Goal: Information Seeking & Learning: Learn about a topic

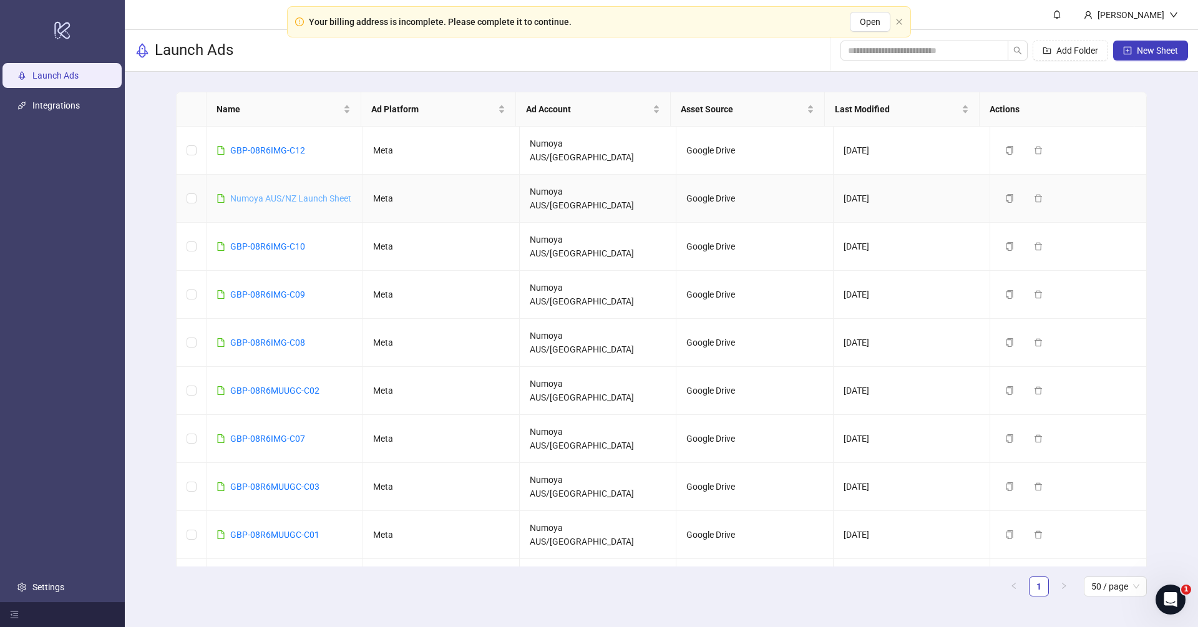
click at [288, 193] on link "Numoya AUS/NZ Launch Sheet" at bounding box center [290, 198] width 121 height 10
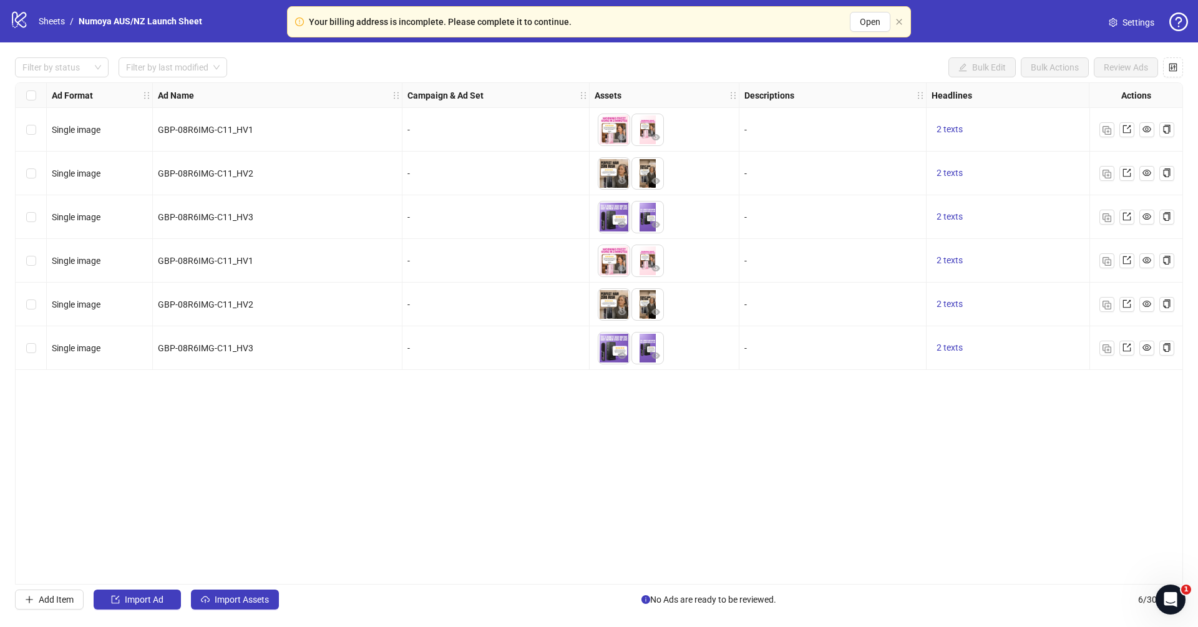
click at [627, 522] on div "Ad Format Ad Name Campaign & Ad Set Assets Descriptions Headlines Primary Texts…" at bounding box center [599, 333] width 1168 height 502
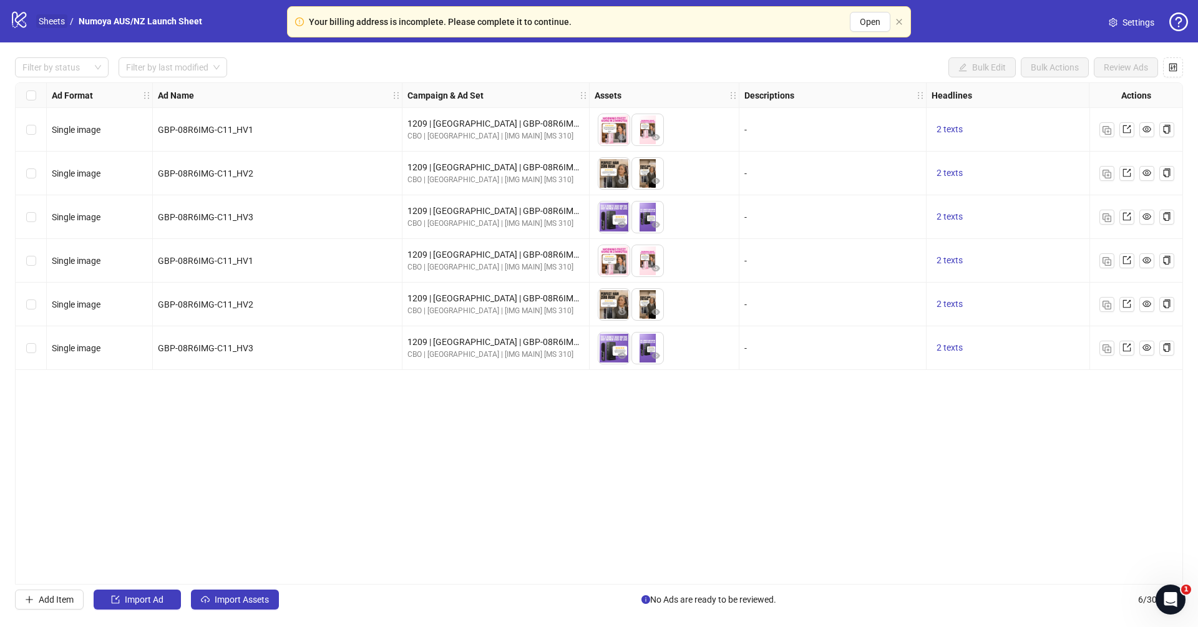
click at [50, 19] on link "Sheets" at bounding box center [51, 21] width 31 height 14
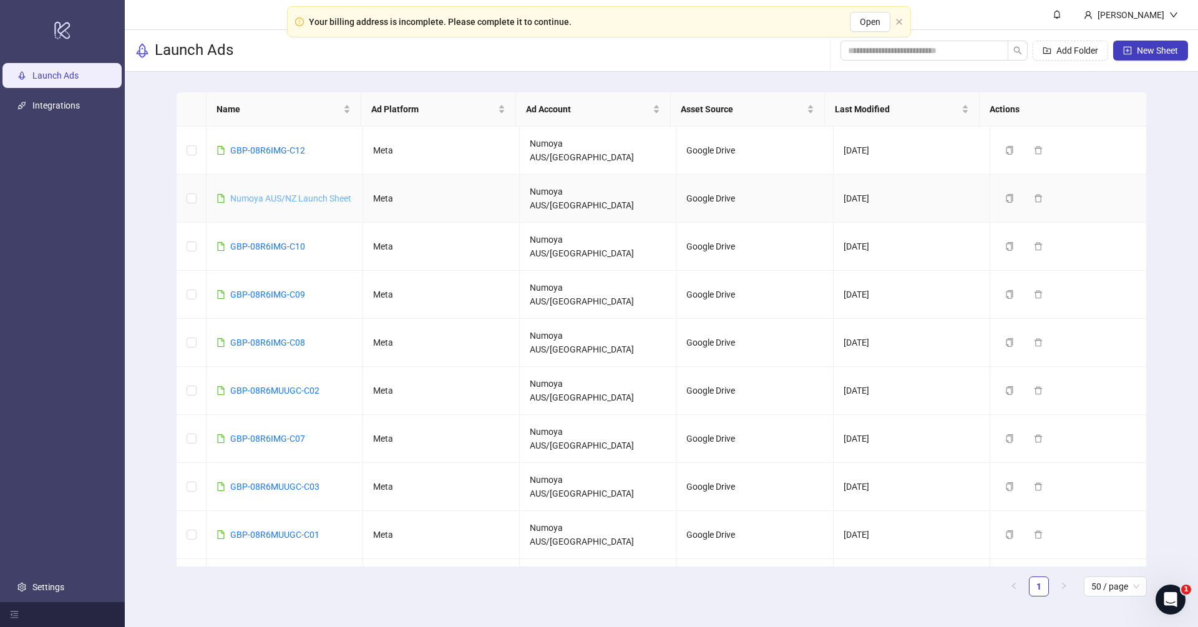
click at [283, 193] on link "Numoya AUS/NZ Launch Sheet" at bounding box center [290, 198] width 121 height 10
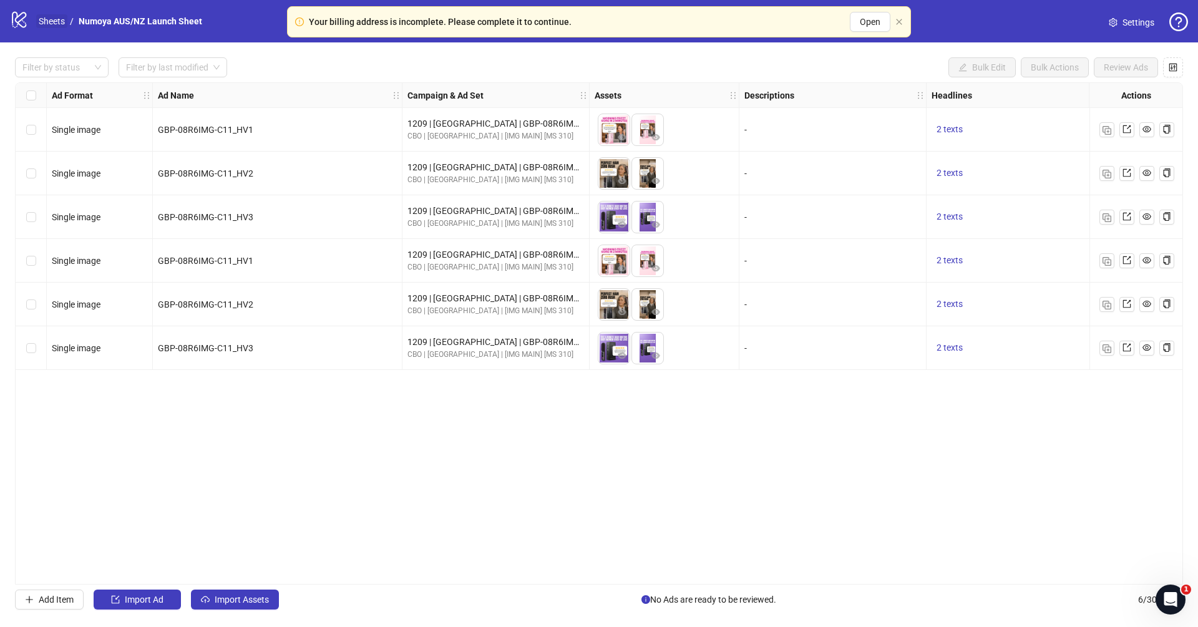
click at [46, 15] on link "Sheets" at bounding box center [51, 21] width 31 height 14
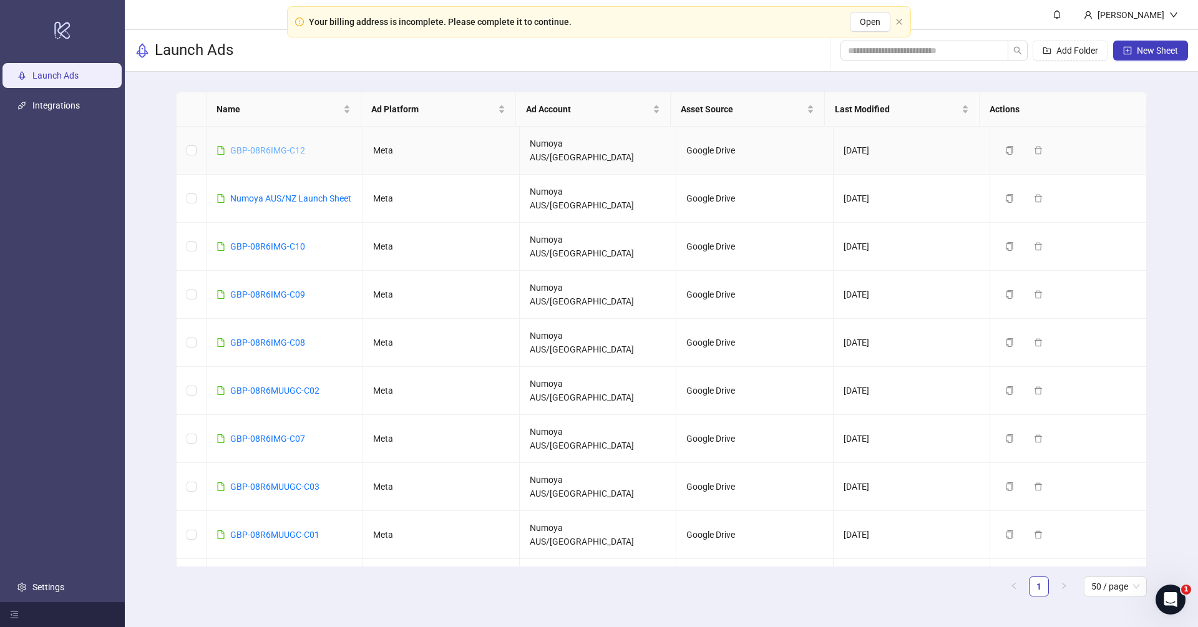
click at [279, 145] on link "GBP-08R6IMG-C12" at bounding box center [267, 150] width 75 height 10
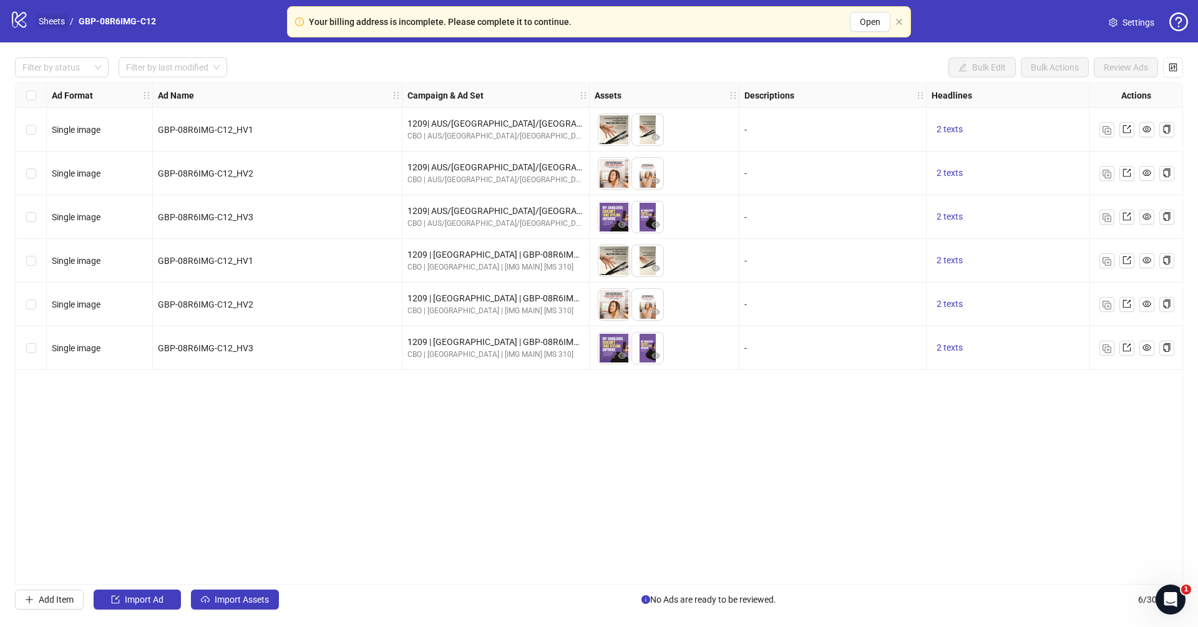
click at [54, 26] on link "Sheets" at bounding box center [51, 21] width 31 height 14
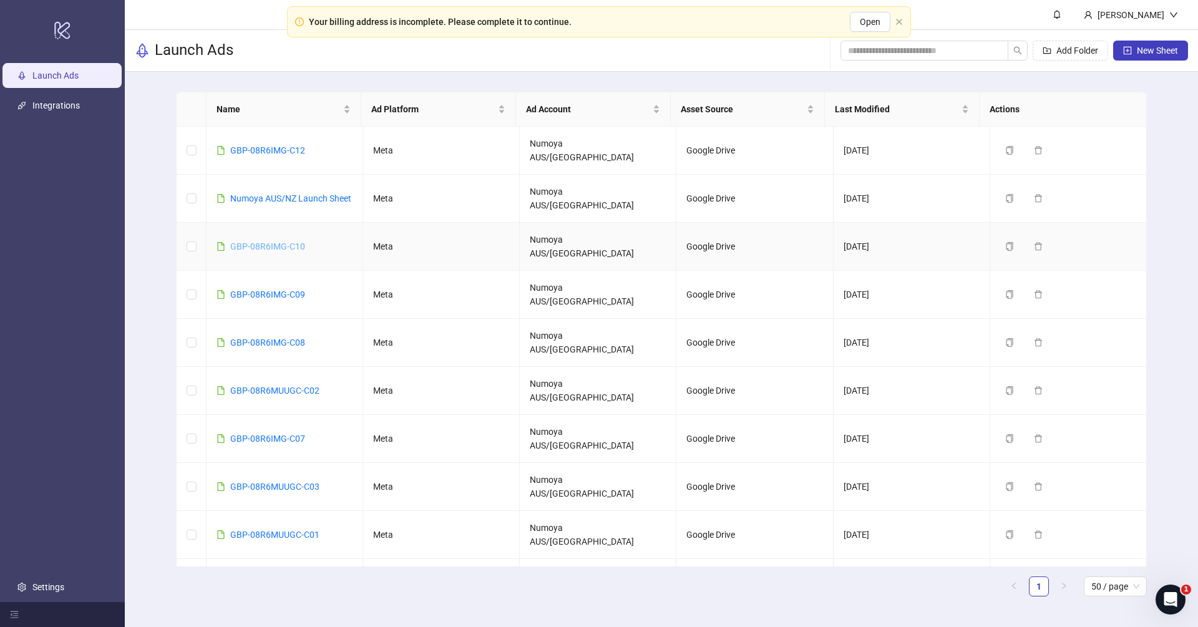
click at [267, 242] on link "GBP-08R6IMG-C10" at bounding box center [267, 247] width 75 height 10
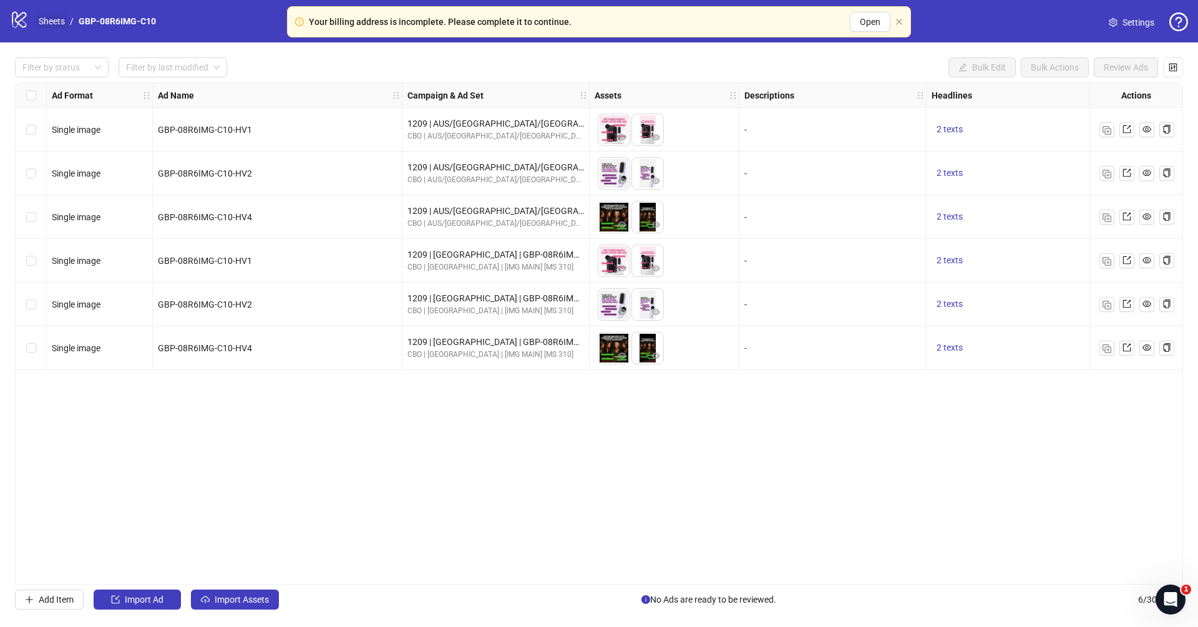
click at [51, 17] on link "Sheets" at bounding box center [51, 21] width 31 height 14
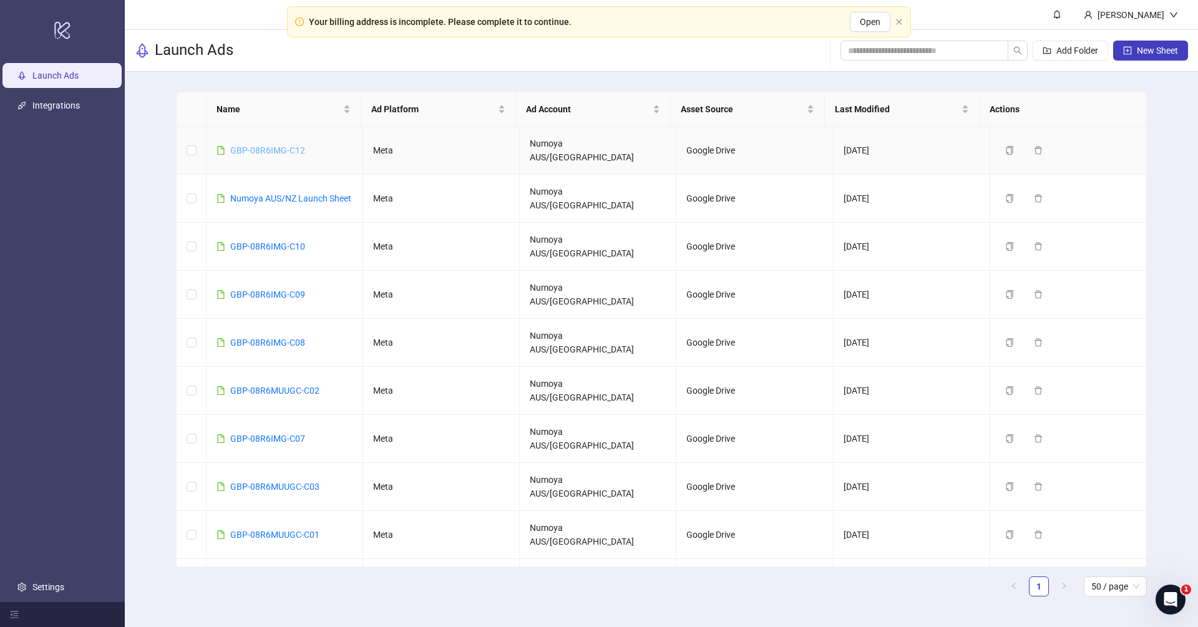
click at [266, 145] on link "GBP-08R6IMG-C12" at bounding box center [267, 150] width 75 height 10
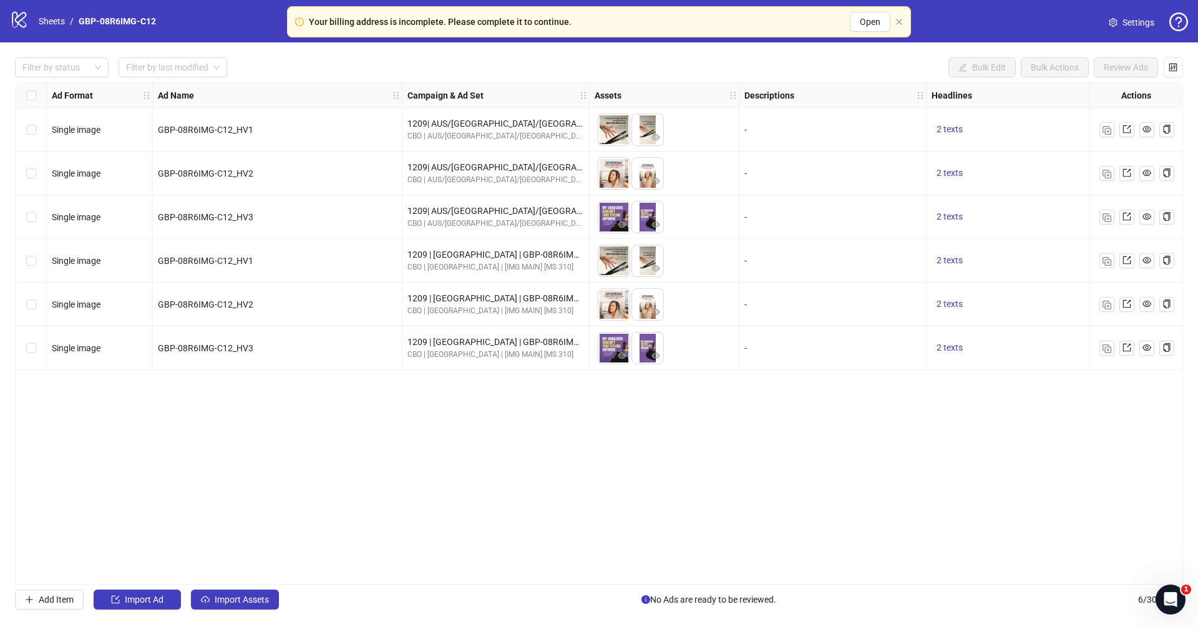
click at [175, 28] on div "logo/logo-mobile Sheets / GBP-08R6IMG-C12 Settings" at bounding box center [599, 21] width 1178 height 22
drag, startPoint x: 177, startPoint y: 24, endPoint x: 78, endPoint y: 22, distance: 98.6
click at [78, 22] on div "logo/logo-mobile Sheets / GBP-08R6IMG-C12 Settings" at bounding box center [599, 21] width 1178 height 22
copy link "GBP-08R6IMG-C12"
click at [479, 446] on div "Ad Format Ad Name Campaign & Ad Set Assets Descriptions Headlines Primary Texts…" at bounding box center [599, 333] width 1168 height 502
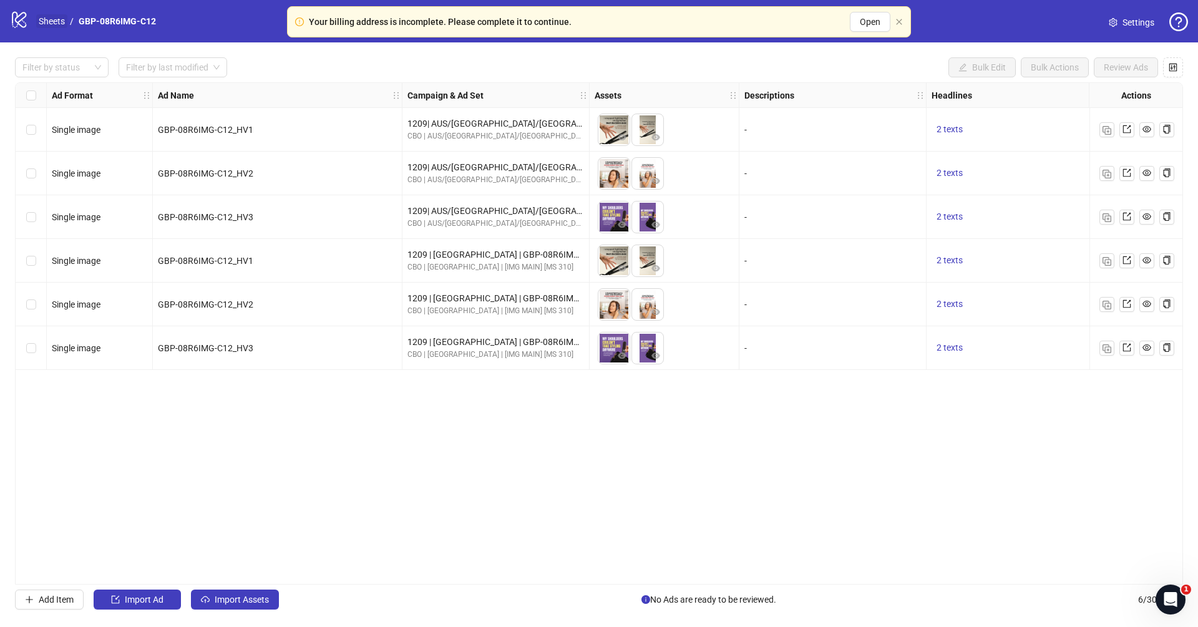
click at [54, 20] on link "Sheets" at bounding box center [51, 21] width 31 height 14
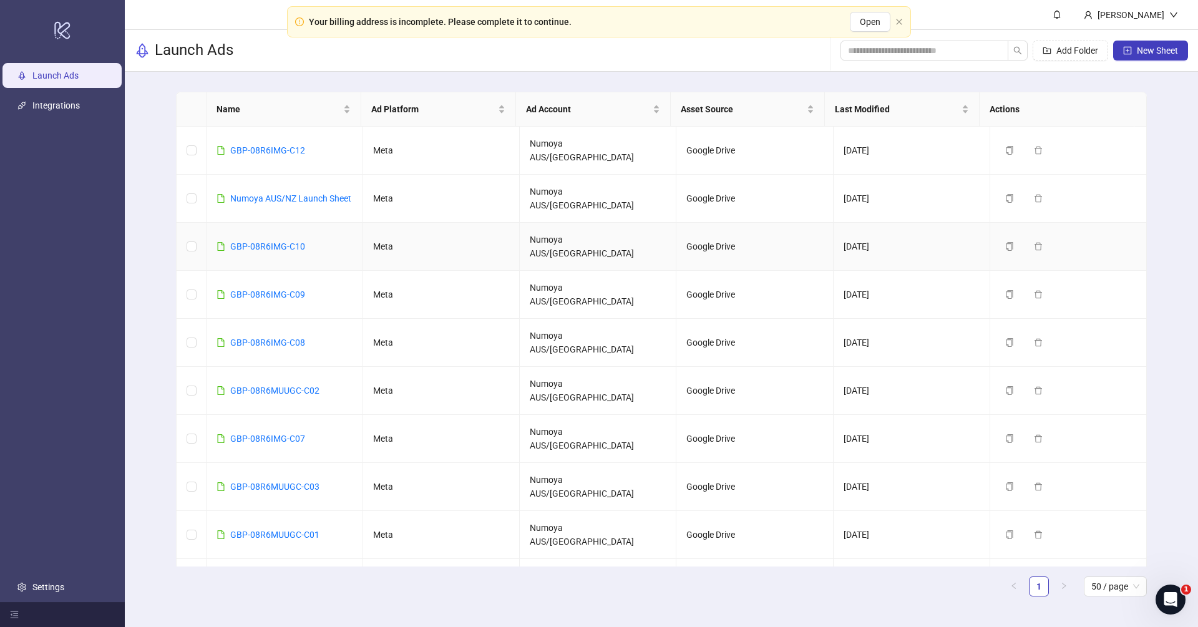
click at [316, 225] on td "GBP-08R6IMG-C10" at bounding box center [285, 247] width 157 height 48
click at [278, 223] on td "GBP-08R6IMG-C10" at bounding box center [285, 247] width 157 height 48
click at [271, 242] on link "GBP-08R6IMG-C10" at bounding box center [267, 247] width 75 height 10
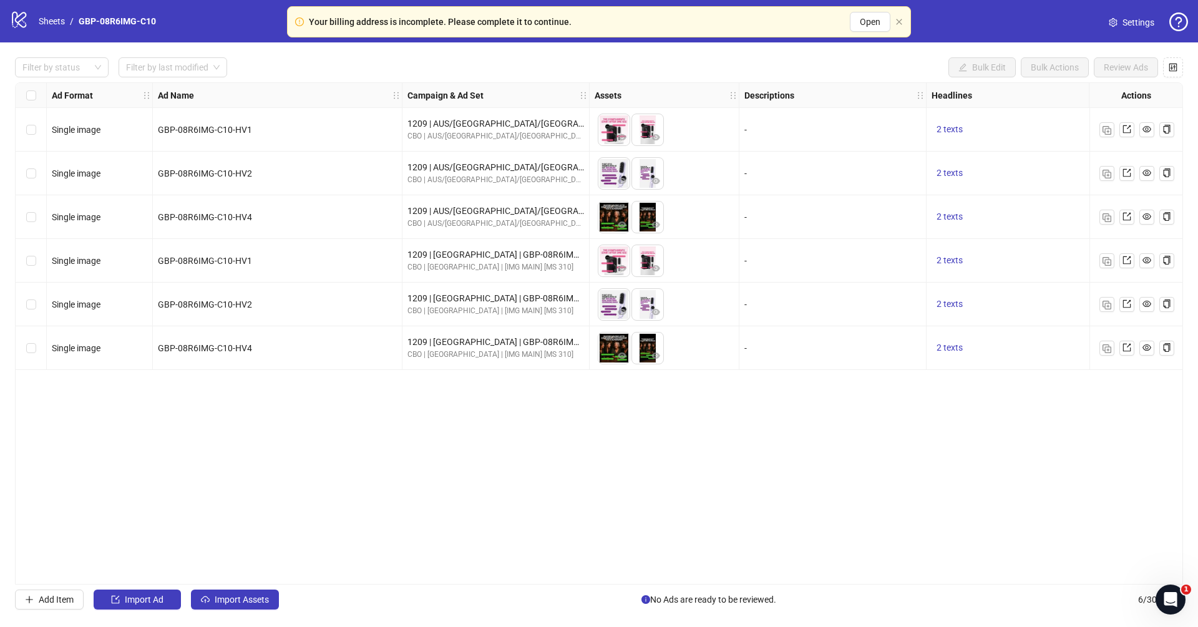
click at [170, 19] on div "logo/logo-mobile Sheets / GBP-08R6IMG-C10 Settings" at bounding box center [599, 21] width 1178 height 22
drag, startPoint x: 173, startPoint y: 18, endPoint x: 32, endPoint y: 17, distance: 140.4
click at [32, 17] on div "logo/logo-mobile Sheets / GBP-08R6IMG-C10 Settings" at bounding box center [599, 21] width 1178 height 22
click at [193, 21] on div "logo/logo-mobile Sheets / GBP-08R6IMG-C10 Settings" at bounding box center [599, 21] width 1178 height 22
drag, startPoint x: 192, startPoint y: 16, endPoint x: 70, endPoint y: 21, distance: 121.8
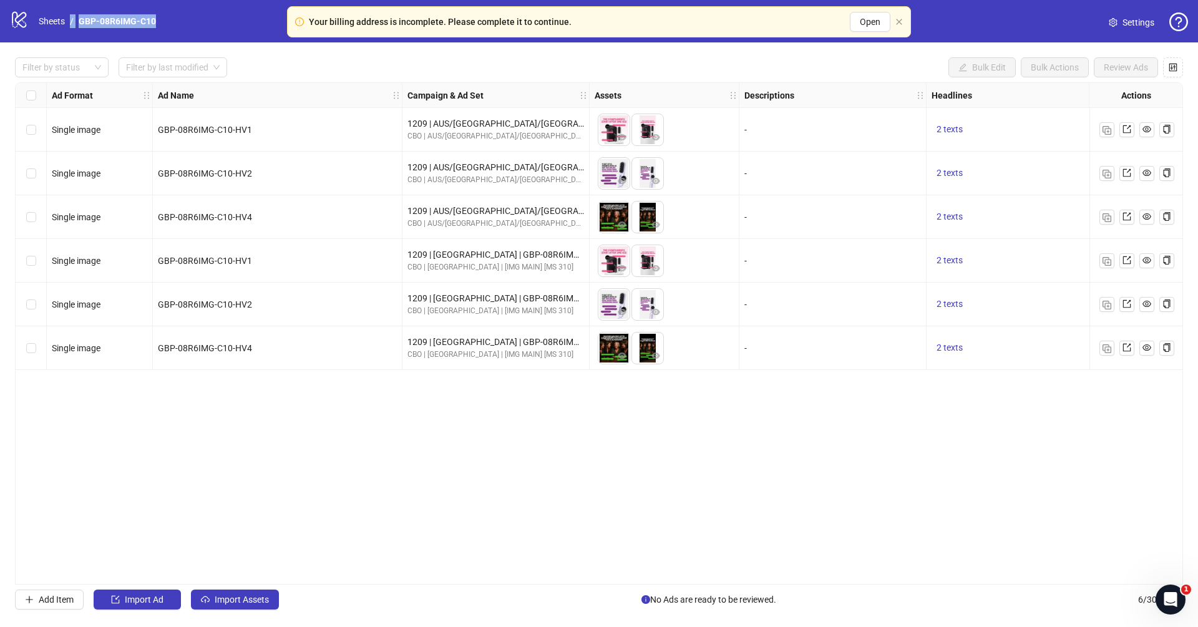
click at [70, 21] on div "logo/logo-mobile Sheets / GBP-08R6IMG-C10 Settings" at bounding box center [599, 21] width 1178 height 22
copy ol "/ GBP-08R6IMG-C10"
drag, startPoint x: 481, startPoint y: 373, endPoint x: 487, endPoint y: 388, distance: 16.5
click at [481, 373] on div "Ad Format Ad Name Campaign & Ad Set Assets Descriptions Headlines Primary Texts…" at bounding box center [599, 333] width 1168 height 502
click at [509, 472] on div "Ad Format Ad Name Campaign & Ad Set Assets Descriptions Headlines Primary Texts…" at bounding box center [599, 333] width 1168 height 502
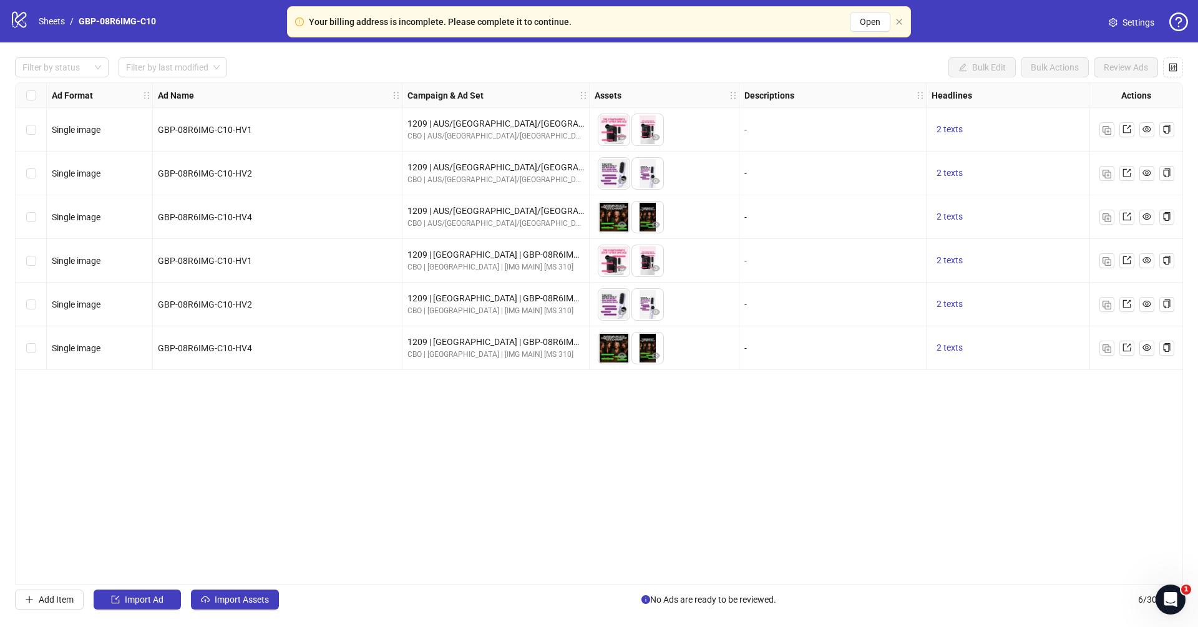
click at [168, 22] on div "logo/logo-mobile Sheets / GBP-08R6IMG-C10 Settings" at bounding box center [599, 21] width 1178 height 22
drag, startPoint x: 167, startPoint y: 22, endPoint x: 78, endPoint y: 19, distance: 88.7
click at [78, 19] on div "logo/logo-mobile Sheets / GBP-08R6IMG-C10 Settings" at bounding box center [599, 21] width 1178 height 22
copy link "GBP-08R6IMG-C10"
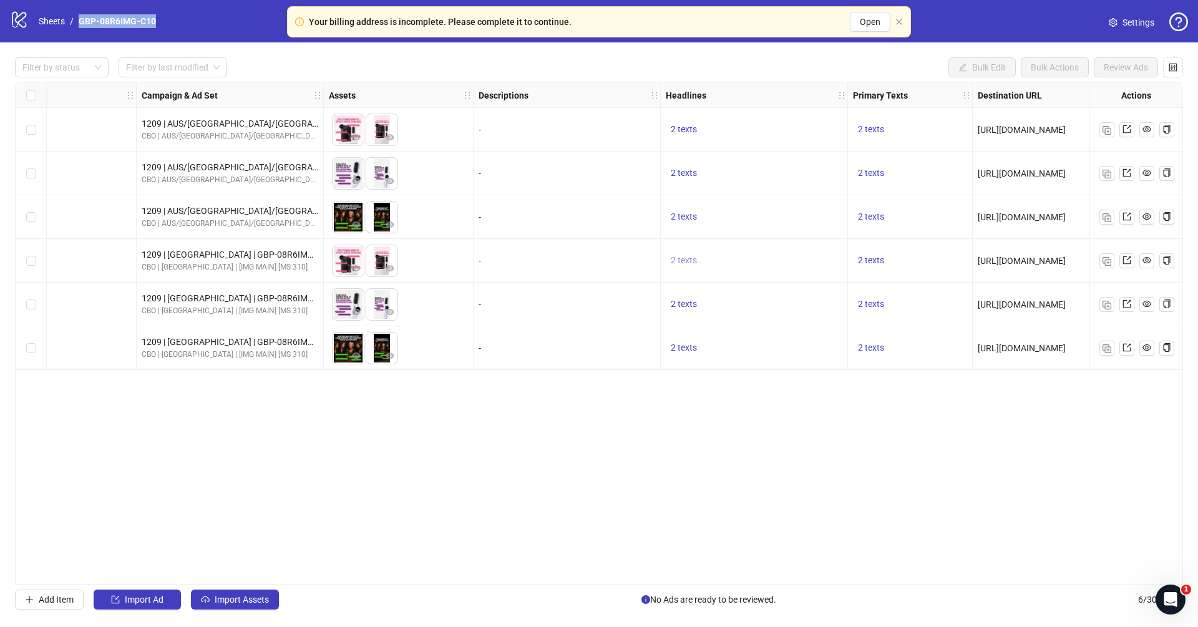
click at [689, 255] on span "2 texts" at bounding box center [684, 260] width 26 height 10
click at [884, 241] on button "button" at bounding box center [878, 251] width 20 height 20
click at [836, 426] on div "Ad Format Ad Name Campaign & Ad Set Assets Descriptions Headlines Primary Texts…" at bounding box center [599, 333] width 1168 height 502
click at [866, 298] on button "2 texts" at bounding box center [871, 304] width 36 height 15
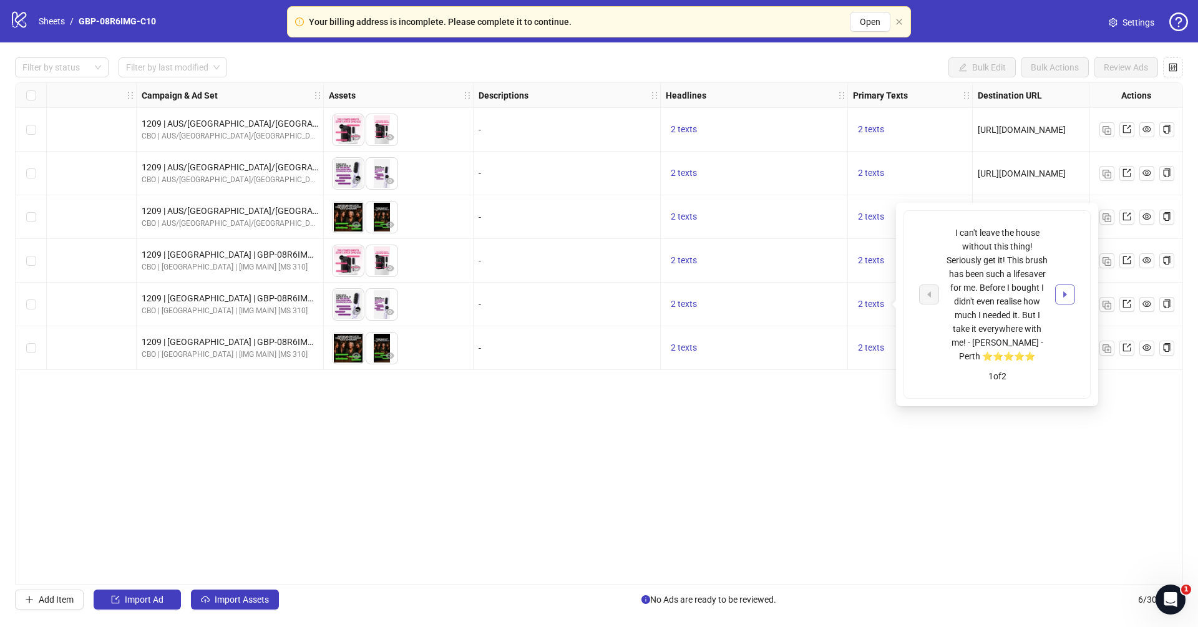
click at [987, 291] on icon "caret-right" at bounding box center [1065, 294] width 9 height 9
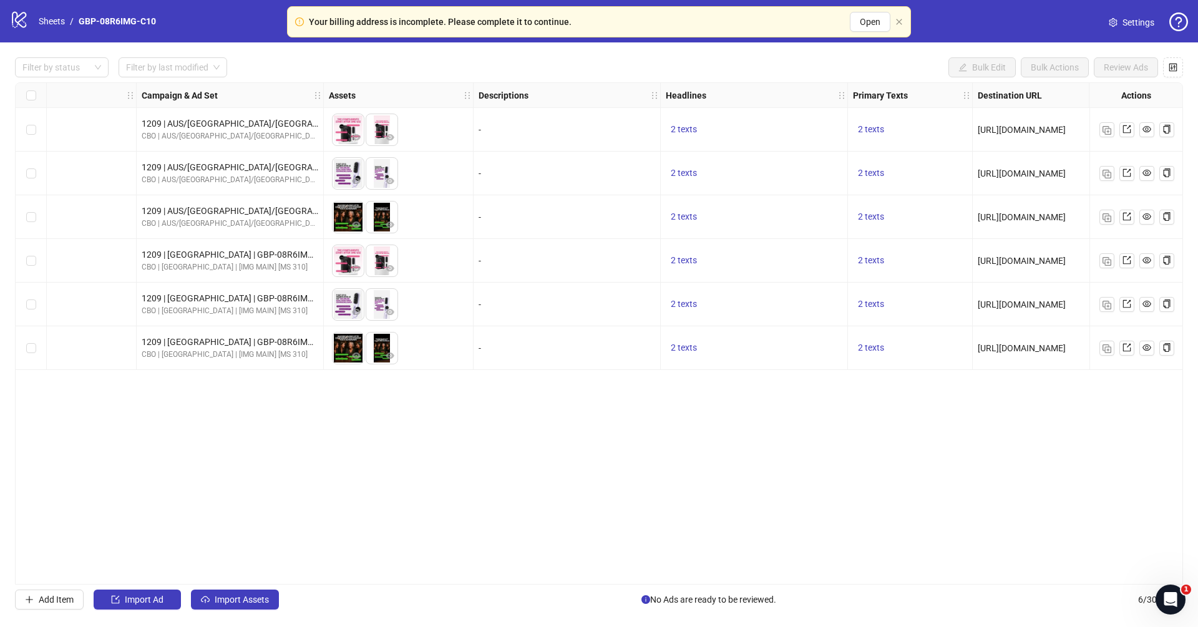
click at [802, 434] on div "Ad Format Ad Name Campaign & Ad Set Assets Descriptions Headlines Primary Texts…" at bounding box center [599, 333] width 1168 height 502
click at [755, 522] on div "Filter by status Filter by last modified Bulk Edit Bulk Actions Review Ads Ad F…" at bounding box center [599, 333] width 1198 height 582
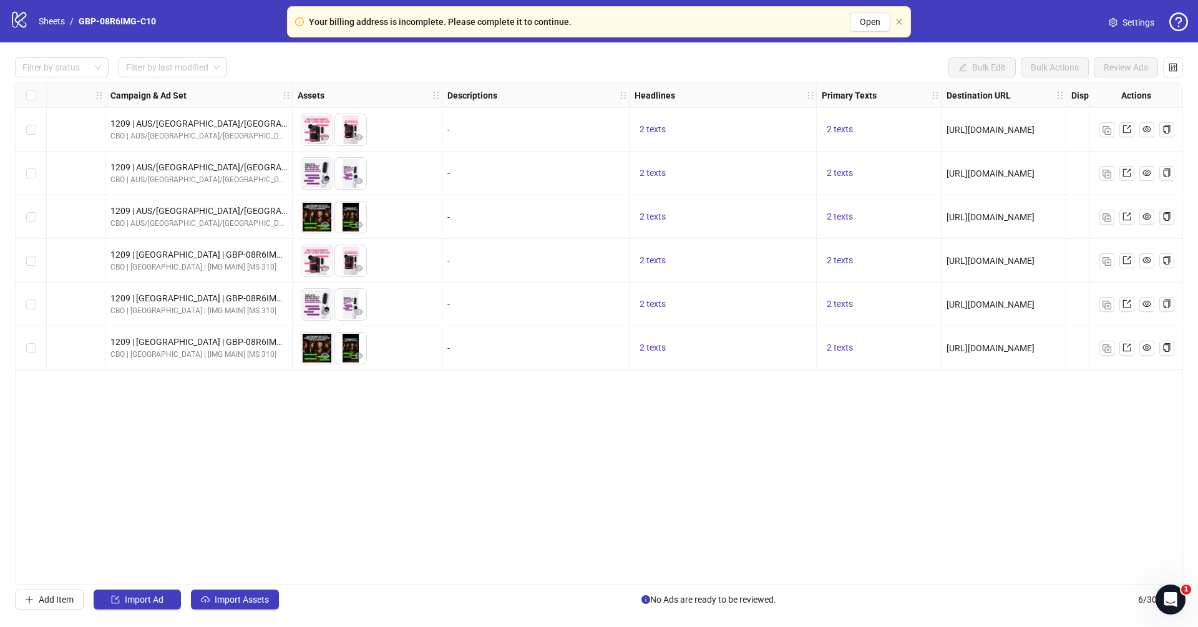
scroll to position [0, 295]
drag, startPoint x: 198, startPoint y: 15, endPoint x: 176, endPoint y: 32, distance: 28.1
click at [198, 16] on div "logo/logo-mobile Sheets / GBP-08R6IMG-C10 Settings" at bounding box center [599, 21] width 1178 height 22
click at [169, 23] on div "logo/logo-mobile Sheets / GBP-08R6IMG-C10 Settings" at bounding box center [599, 21] width 1178 height 22
click at [164, 19] on div "logo/logo-mobile Sheets / GBP-08R6IMG-C10 Settings" at bounding box center [599, 21] width 1178 height 22
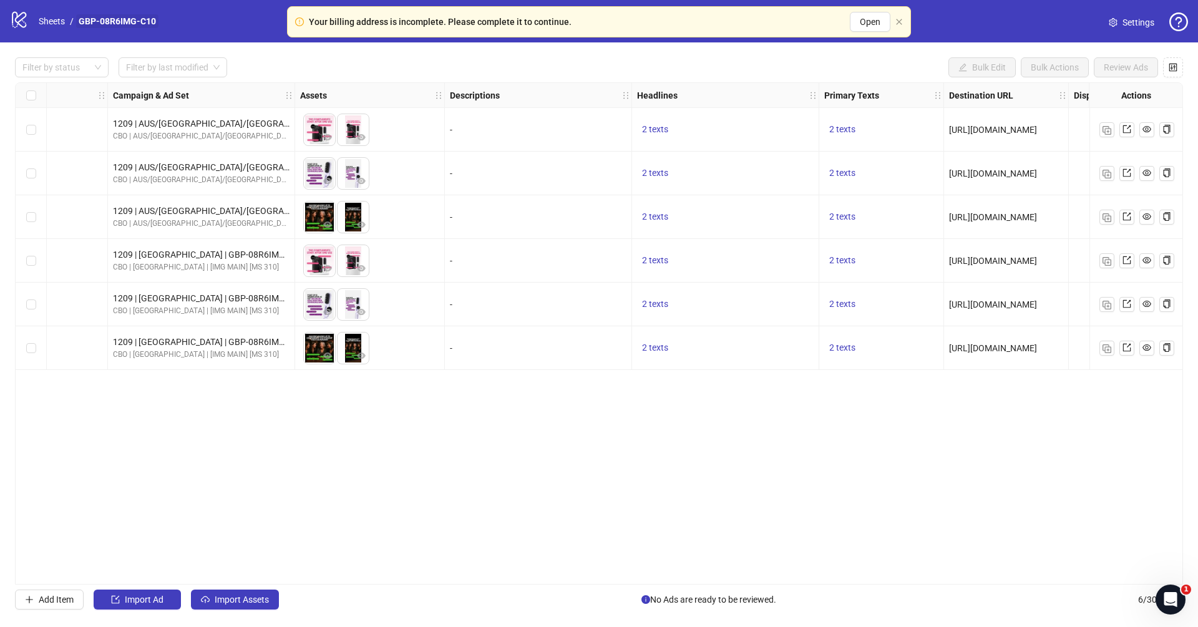
drag, startPoint x: 152, startPoint y: 24, endPoint x: 116, endPoint y: 22, distance: 35.6
click at [152, 24] on link "GBP-08R6IMG-C10" at bounding box center [117, 21] width 82 height 14
click at [116, 22] on link "GBP-08R6IMG-C10" at bounding box center [117, 21] width 82 height 14
drag, startPoint x: 160, startPoint y: 20, endPoint x: 75, endPoint y: 20, distance: 85.5
click at [75, 20] on div "logo/logo-mobile Sheets / GBP-08R6IMG-C10 Settings" at bounding box center [599, 21] width 1178 height 22
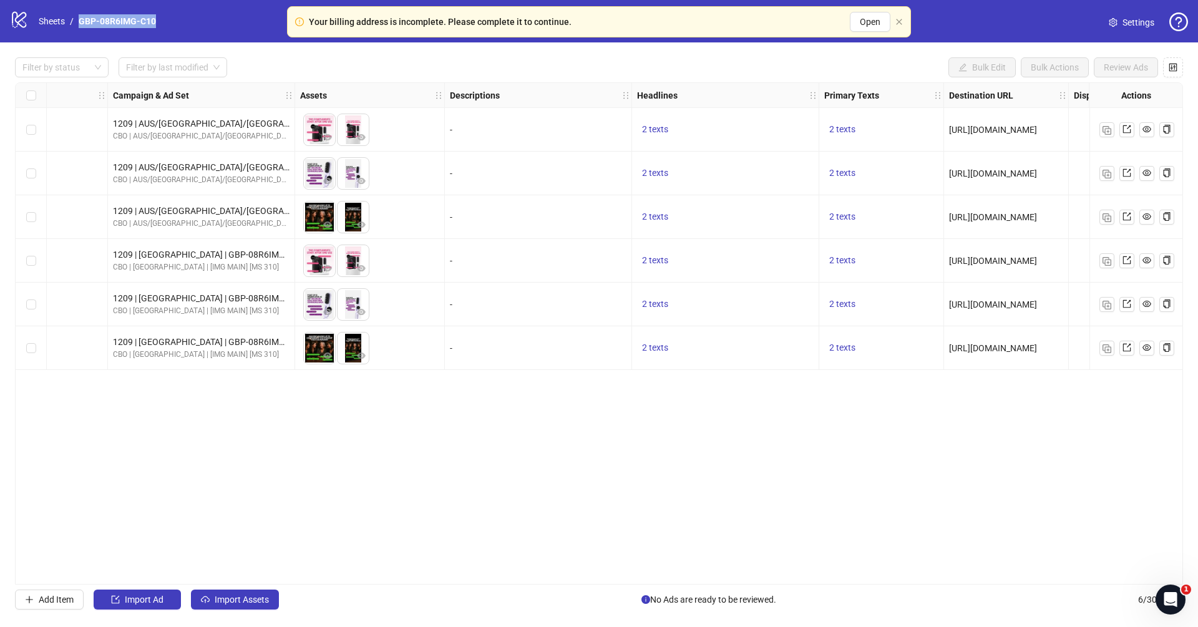
copy ol "GBP-08R6IMG-C10"
click at [570, 522] on div "Add Item Import Ad Import Assets No Ads are ready to be reviewed. 6 / 300 items" at bounding box center [599, 600] width 1168 height 20
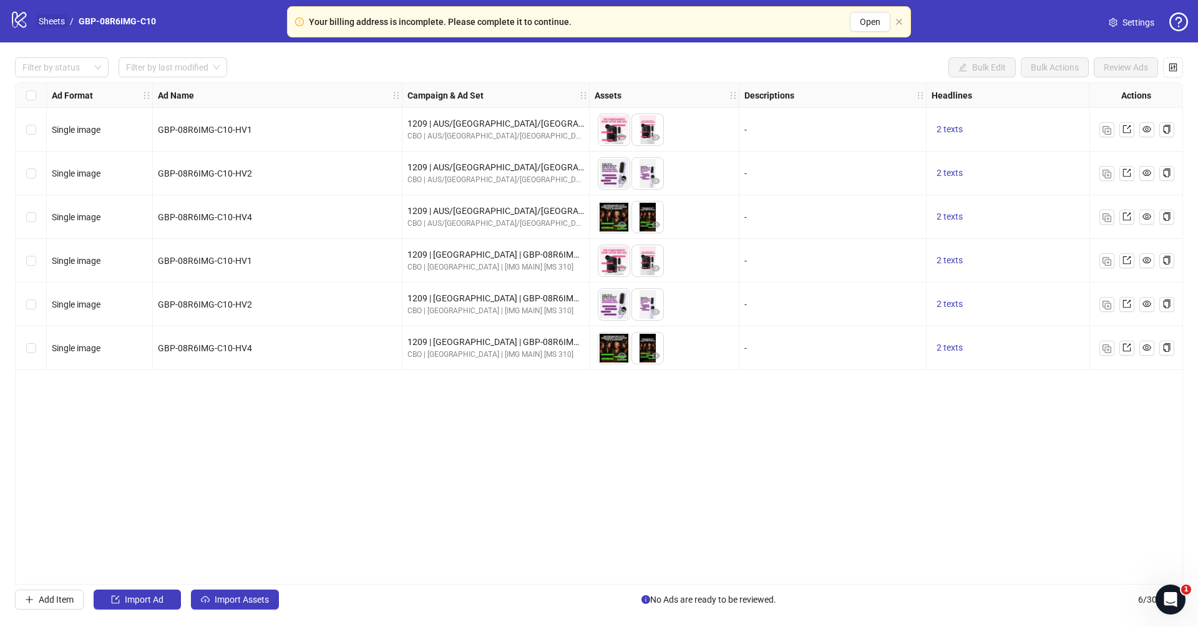
click at [46, 22] on link "Sheets" at bounding box center [51, 21] width 31 height 14
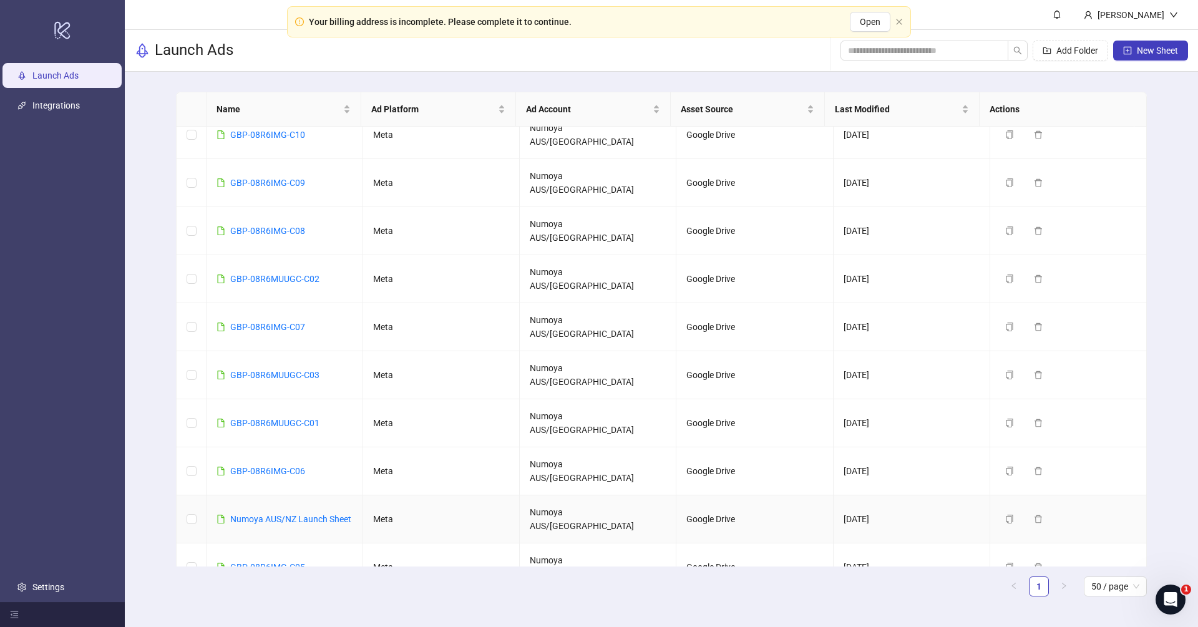
scroll to position [122, 0]
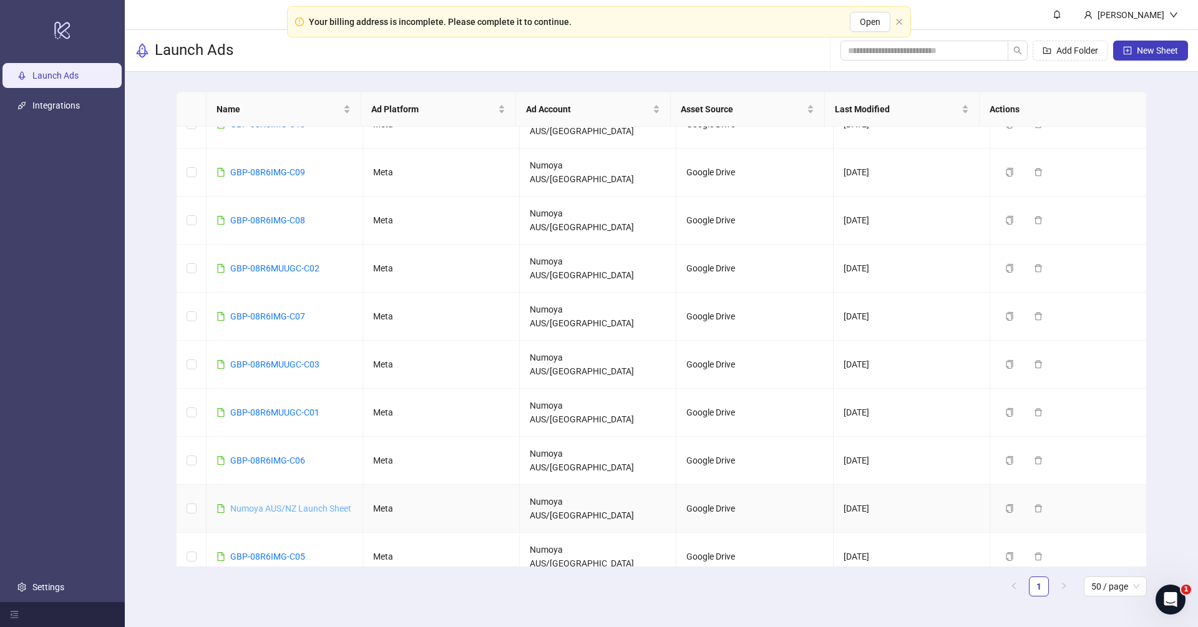
click at [289, 504] on link "Numoya AUS/NZ Launch Sheet" at bounding box center [290, 509] width 121 height 10
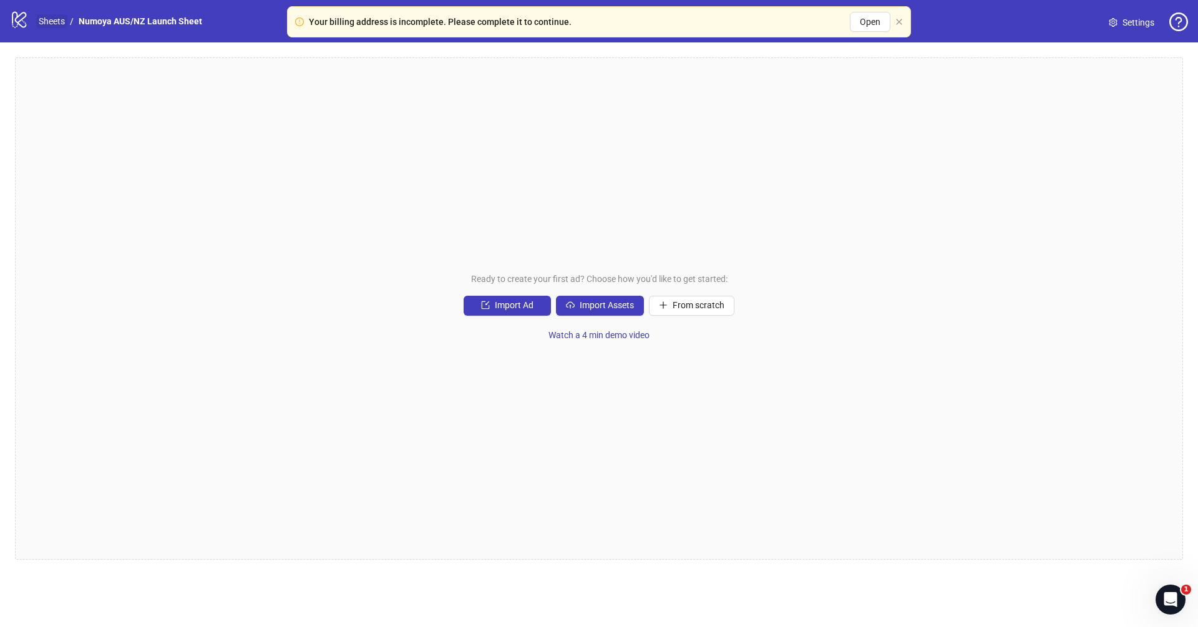
click at [39, 19] on link "Sheets" at bounding box center [51, 21] width 31 height 14
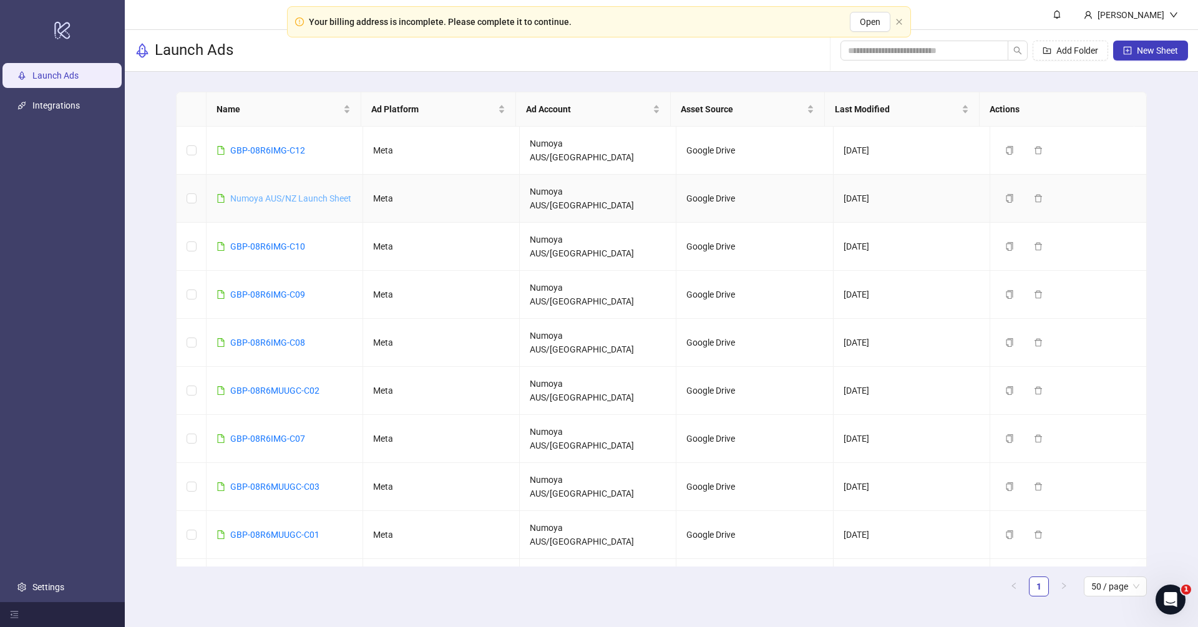
click at [295, 193] on link "Numoya AUS/NZ Launch Sheet" at bounding box center [290, 198] width 121 height 10
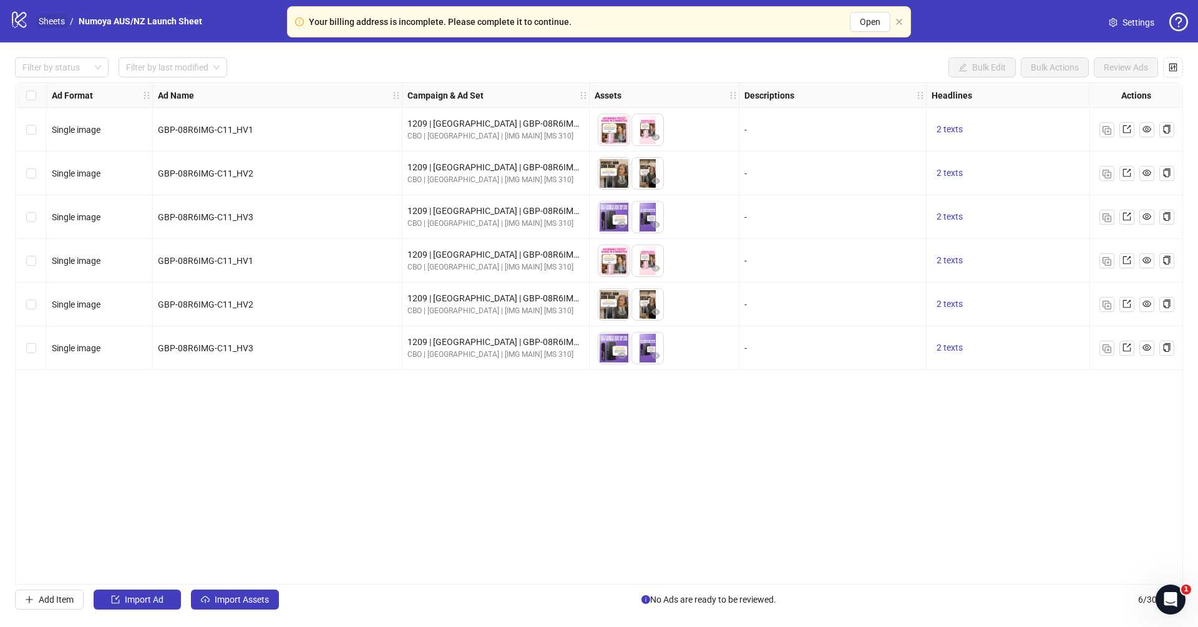
click at [56, 19] on link "Sheets" at bounding box center [51, 21] width 31 height 14
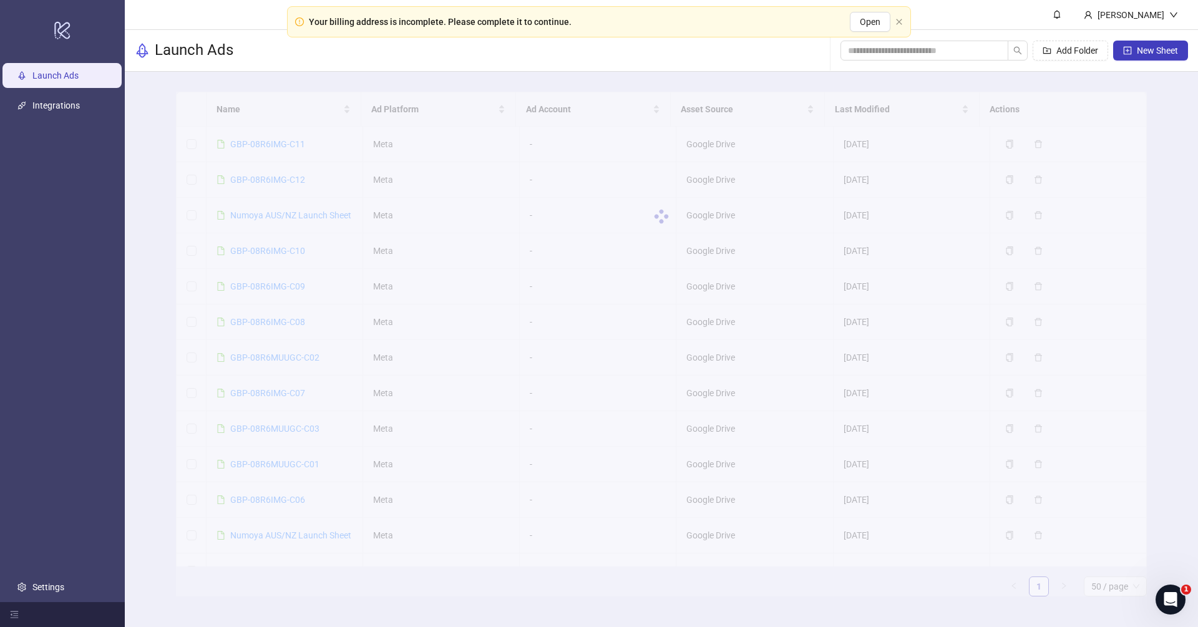
click at [899, 16] on div "Your billing address is incomplete. Please complete it to continue. Open" at bounding box center [599, 21] width 624 height 31
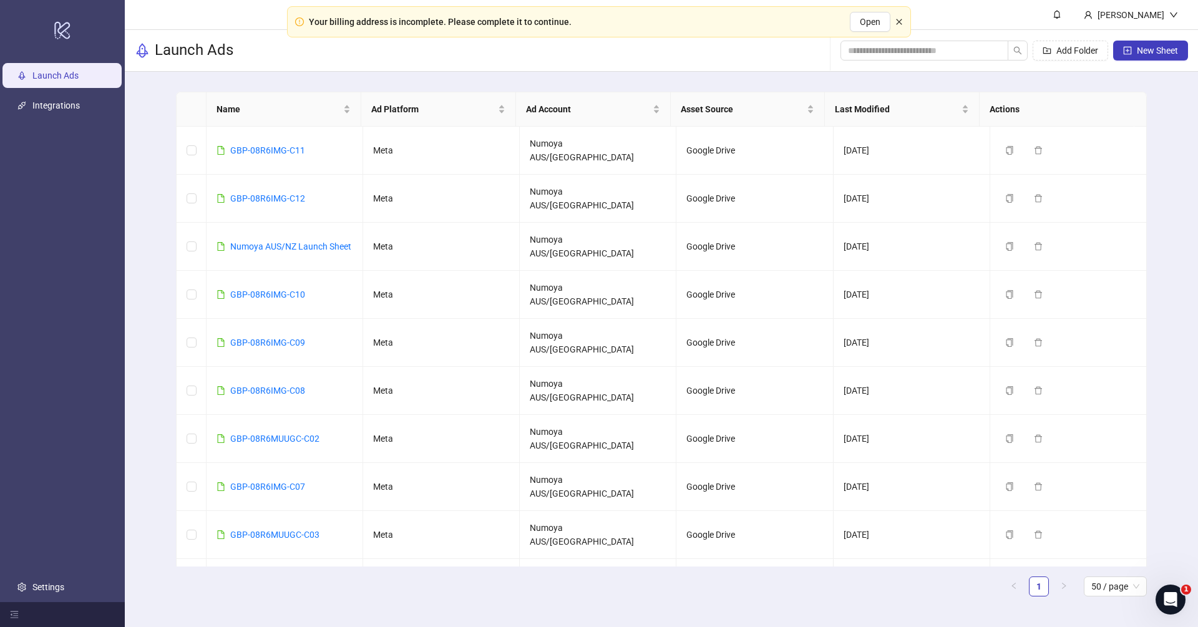
click at [901, 19] on icon "close" at bounding box center [899, 21] width 7 height 7
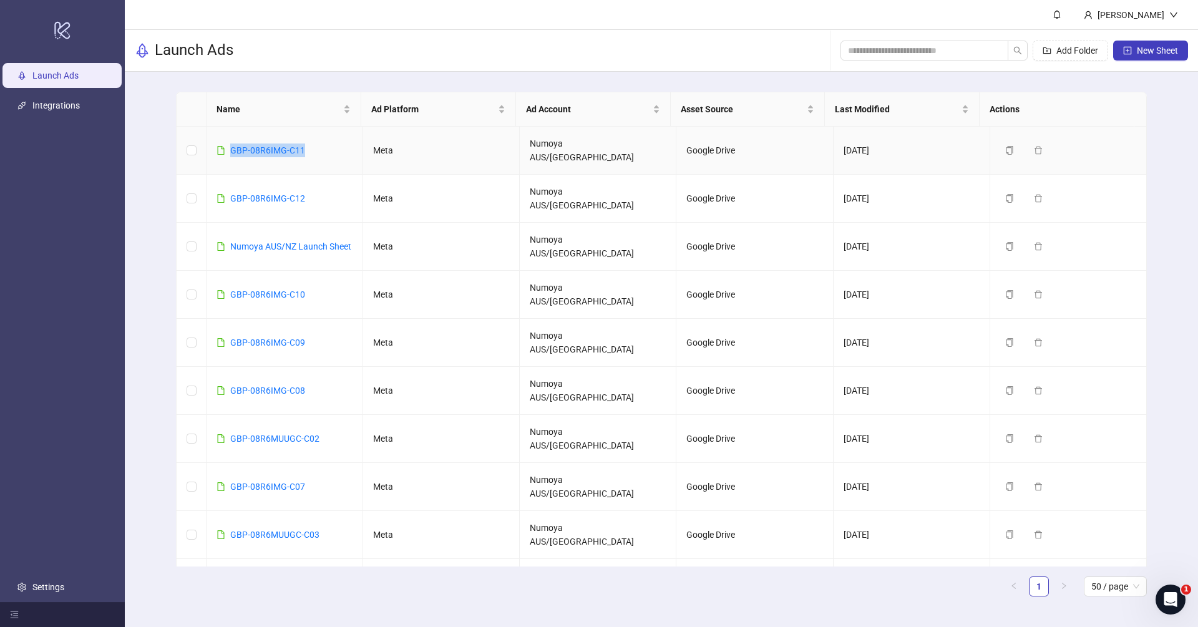
drag, startPoint x: 317, startPoint y: 140, endPoint x: 228, endPoint y: 144, distance: 88.7
click at [228, 144] on td "GBP-08R6IMG-C11" at bounding box center [285, 151] width 157 height 48
copy link "GBP-08R6IMG-C11"
click at [258, 145] on link "GBP-08R6IMG-C11" at bounding box center [267, 150] width 75 height 10
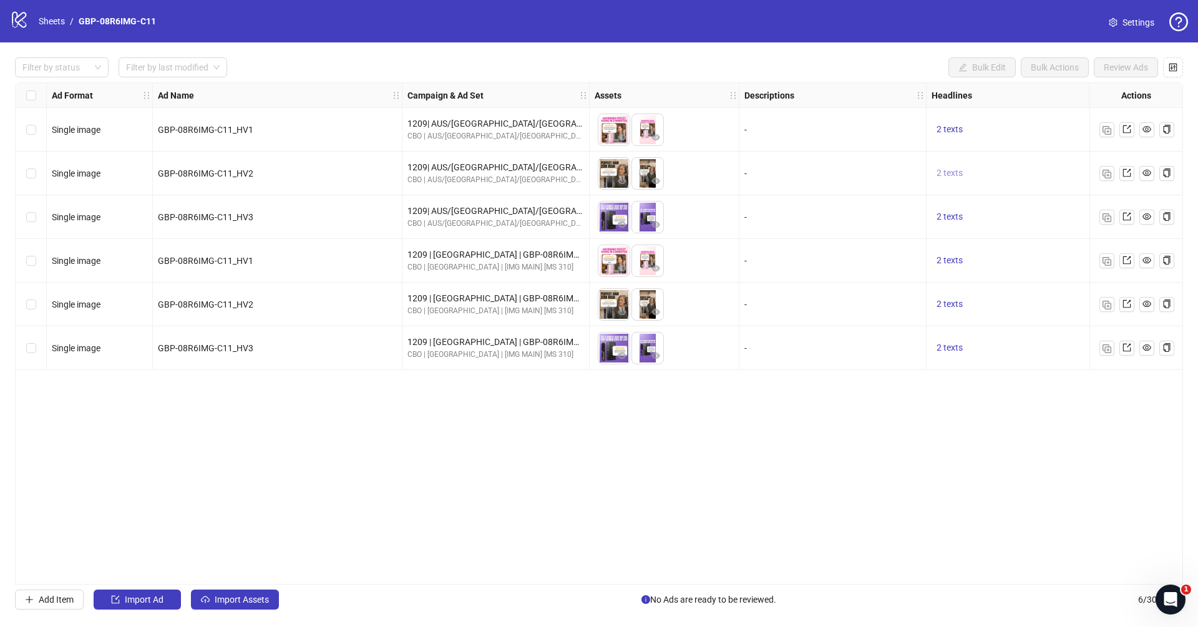
click at [934, 177] on button "2 texts" at bounding box center [950, 173] width 36 height 15
click at [1142, 164] on icon "caret-right" at bounding box center [1144, 163] width 9 height 9
click at [884, 391] on div "Ad Format Ad Name Campaign & Ad Set Assets Descriptions Headlines Primary Texts…" at bounding box center [599, 333] width 1168 height 502
drag, startPoint x: 634, startPoint y: 574, endPoint x: 638, endPoint y: 580, distance: 8.1
click at [634, 574] on div "Ad Format Ad Name Campaign & Ad Set Assets Descriptions Headlines Primary Texts…" at bounding box center [599, 333] width 1168 height 502
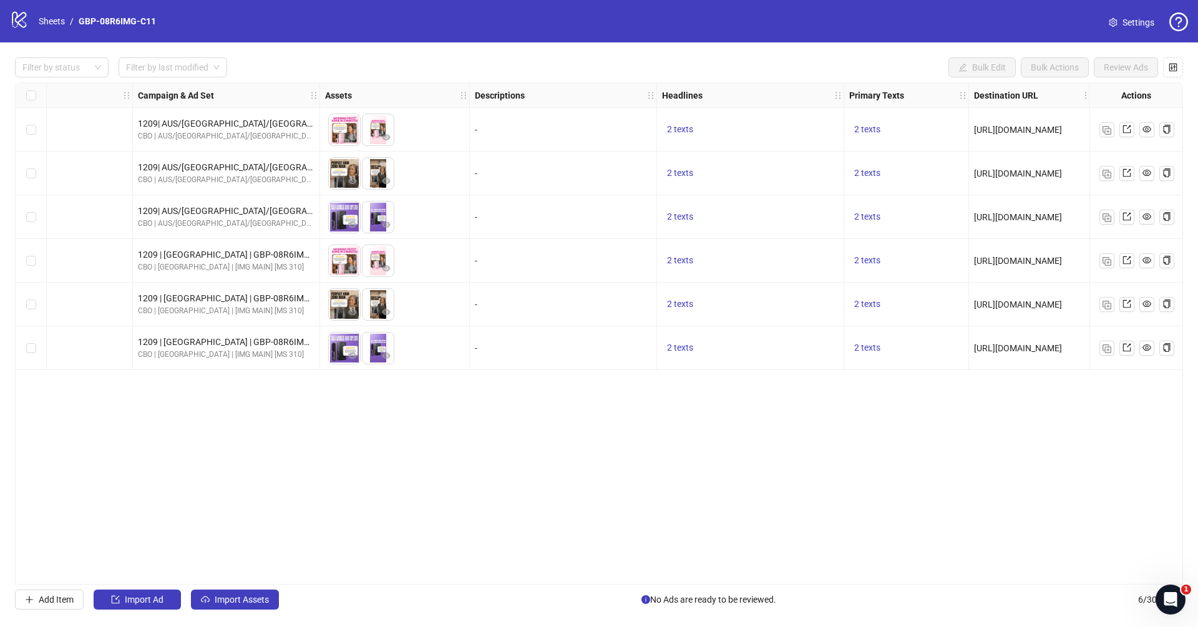
scroll to position [0, 270]
click at [861, 126] on span "2 texts" at bounding box center [867, 129] width 26 height 10
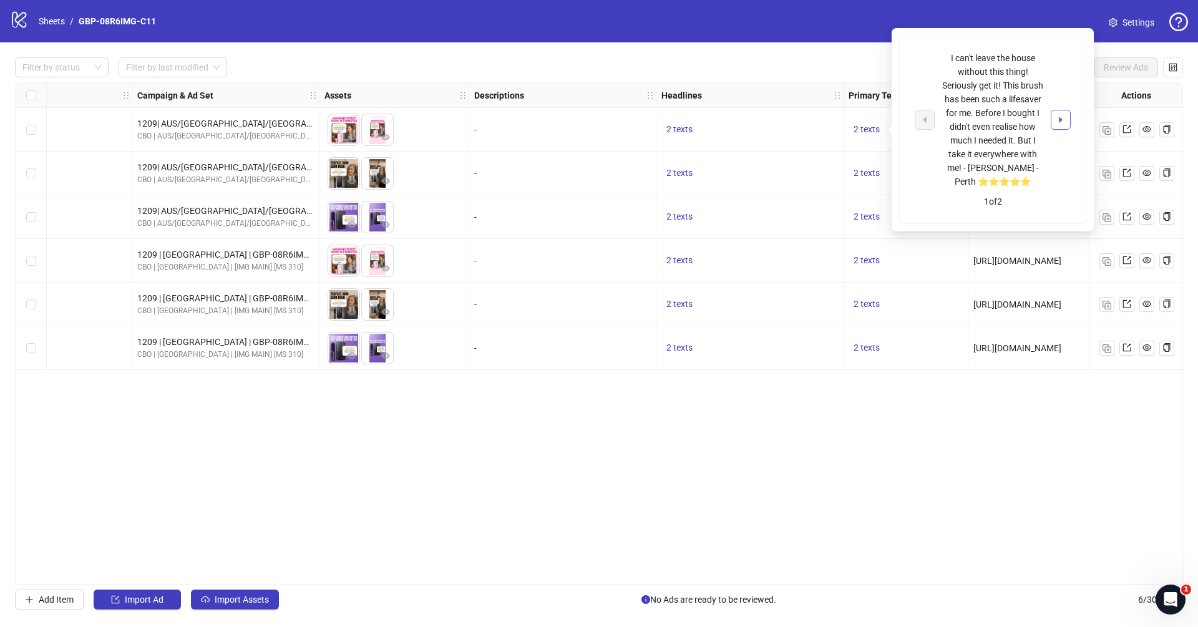
click at [1057, 112] on button "button" at bounding box center [1061, 120] width 20 height 20
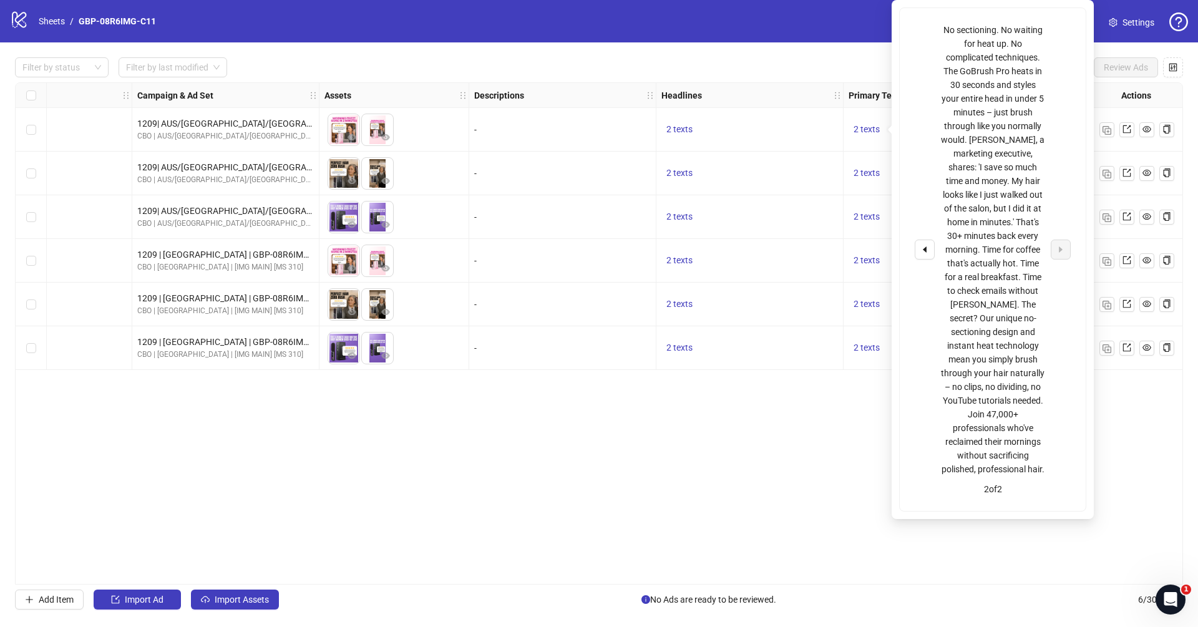
click at [780, 585] on div "Filter by status Filter by last modified Bulk Edit Bulk Actions Review Ads Ad F…" at bounding box center [599, 333] width 1198 height 582
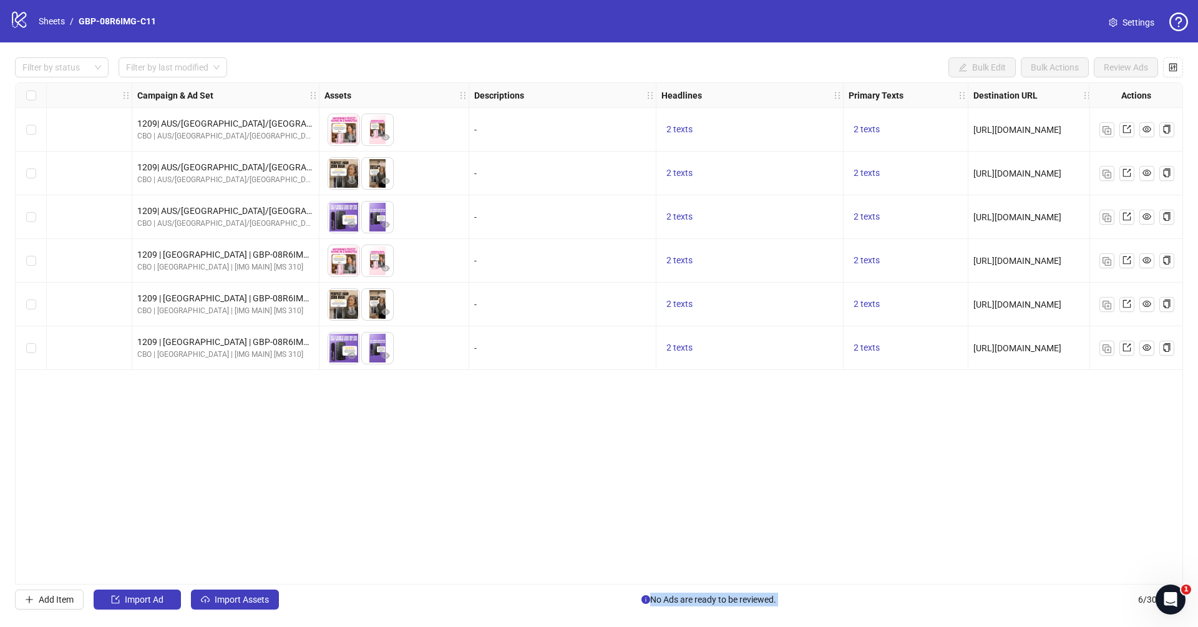
drag, startPoint x: 793, startPoint y: 589, endPoint x: 1010, endPoint y: 589, distance: 216.6
click at [1010, 589] on div "Filter by status Filter by last modified Bulk Edit Bulk Actions Review Ads Ad F…" at bounding box center [599, 333] width 1198 height 582
click at [789, 577] on div "Ad Format Ad Name Campaign & Ad Set Assets Descriptions Headlines Primary Texts…" at bounding box center [599, 333] width 1168 height 502
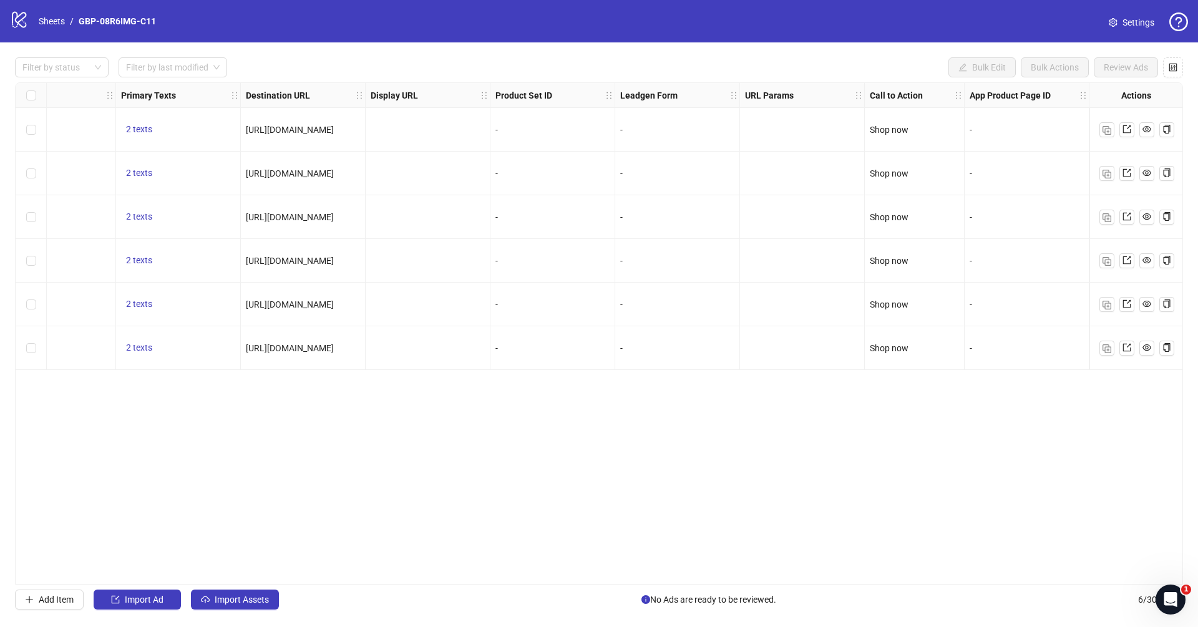
scroll to position [0, 0]
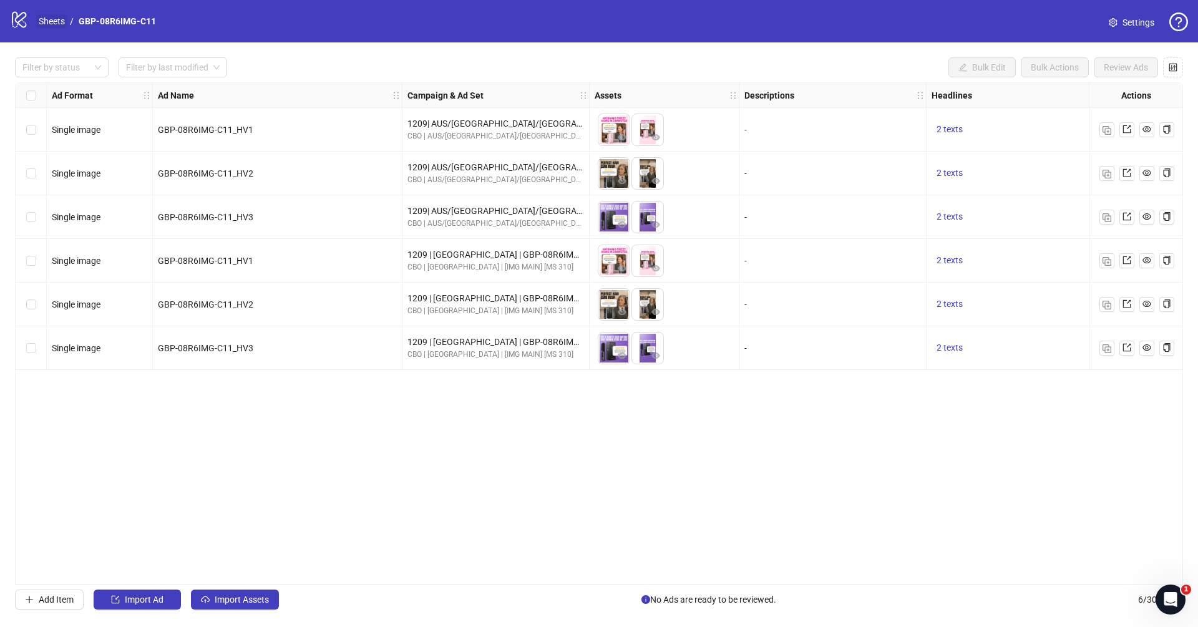
click at [56, 19] on link "Sheets" at bounding box center [51, 21] width 31 height 14
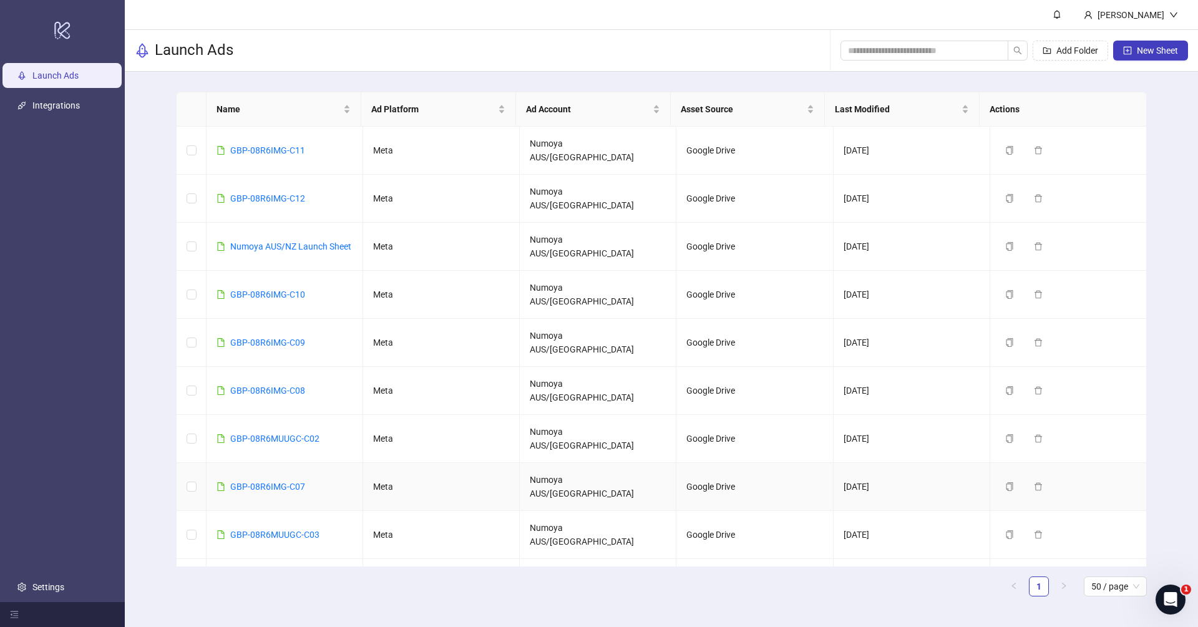
click at [321, 463] on td "GBP-08R6IMG-C07" at bounding box center [285, 487] width 157 height 48
click at [288, 482] on link "GBP-08R6IMG-C07" at bounding box center [267, 487] width 75 height 10
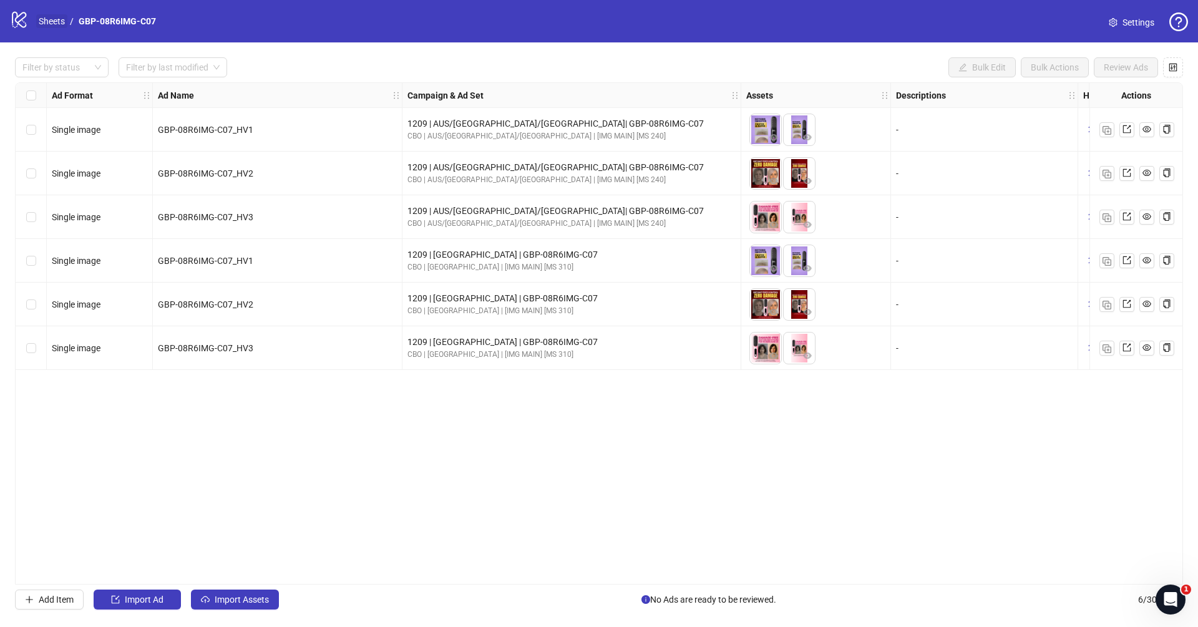
click at [60, 21] on link "Sheets" at bounding box center [51, 21] width 31 height 14
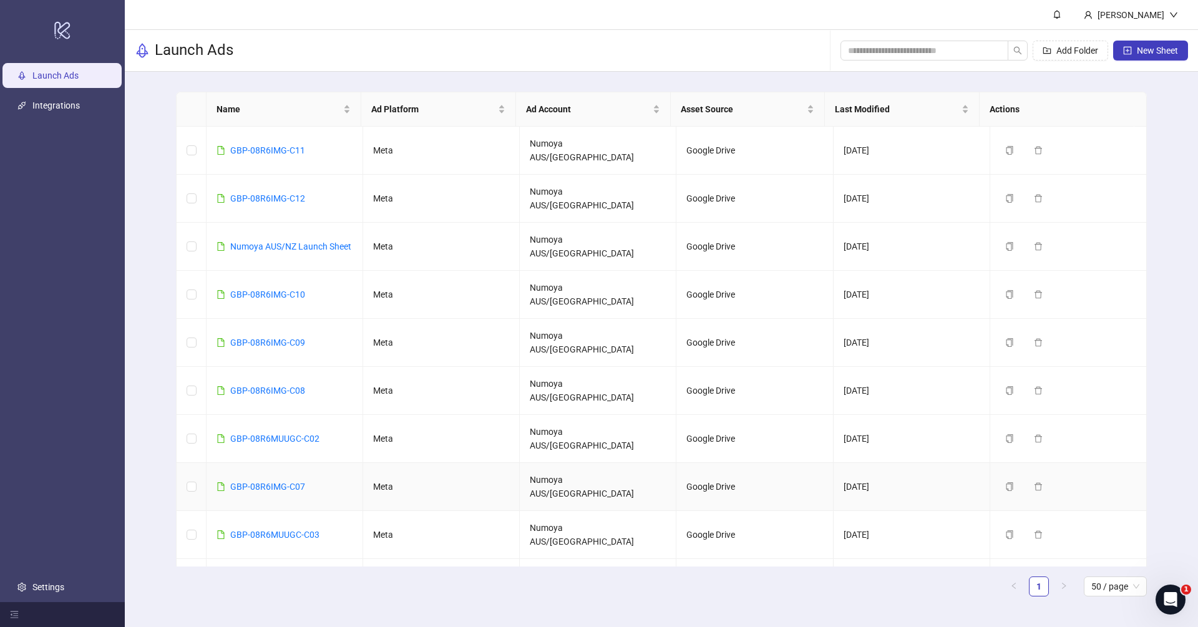
click at [311, 463] on td "GBP-08R6IMG-C07" at bounding box center [285, 487] width 157 height 48
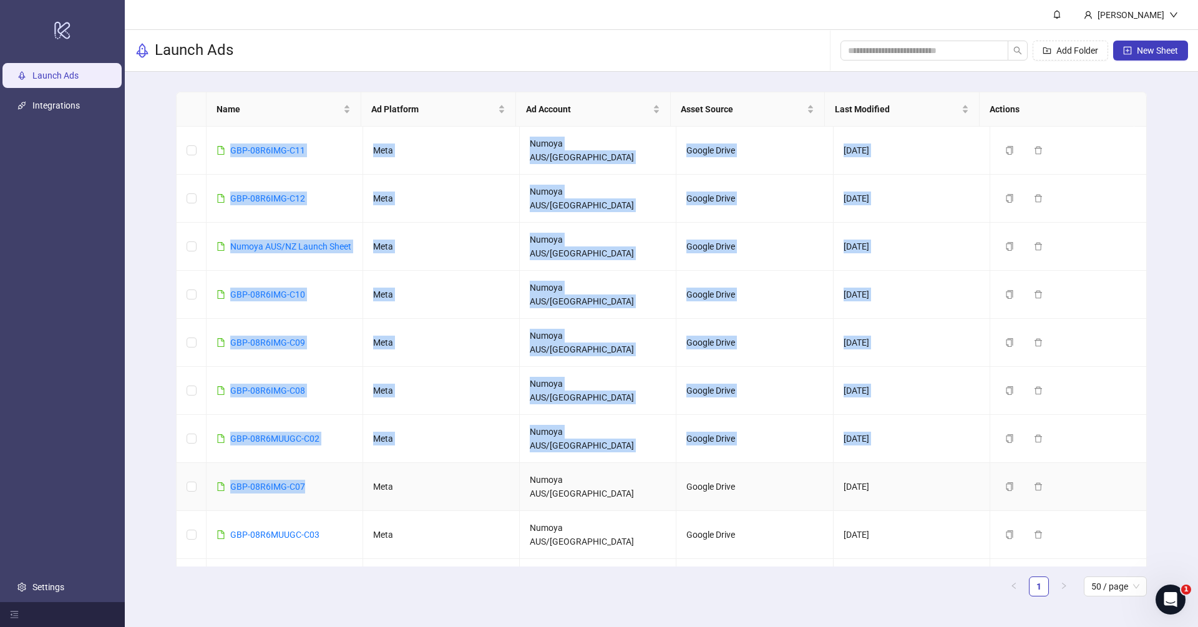
drag, startPoint x: 318, startPoint y: 403, endPoint x: 174, endPoint y: 394, distance: 143.8
click at [174, 394] on main "Name Ad Platform Ad Account Asset Source Last Modified Actions GBP-08R6IMG-C11 …" at bounding box center [661, 349] width 991 height 555
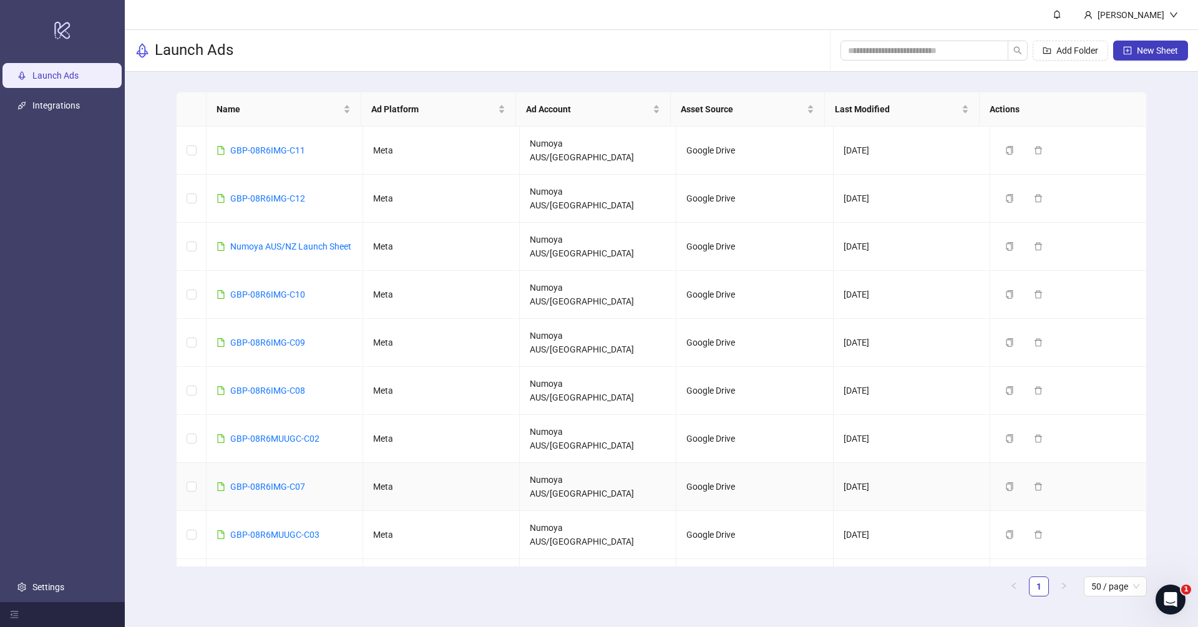
click at [323, 463] on td "GBP-08R6IMG-C07" at bounding box center [285, 487] width 157 height 48
click at [282, 482] on link "GBP-08R6IMG-C07" at bounding box center [267, 487] width 75 height 10
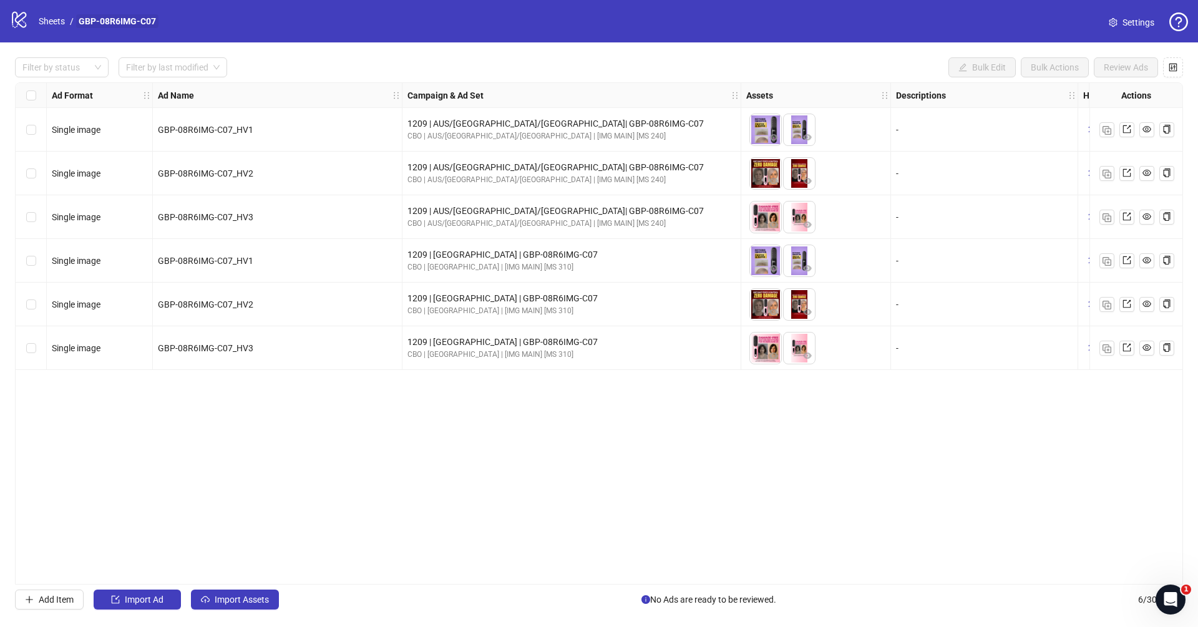
click at [84, 19] on link "GBP-08R6IMG-C07" at bounding box center [117, 21] width 82 height 14
drag, startPoint x: 177, startPoint y: 20, endPoint x: 71, endPoint y: 22, distance: 106.1
click at [71, 22] on div "logo/logo-mobile Sheets / GBP-08R6IMG-C07 Settings" at bounding box center [599, 21] width 1178 height 22
copy ol "/ GBP-08R6IMG-C07"
click at [472, 352] on div "CBO | USA | [IMG MAIN] [MS 310]" at bounding box center [572, 355] width 328 height 12
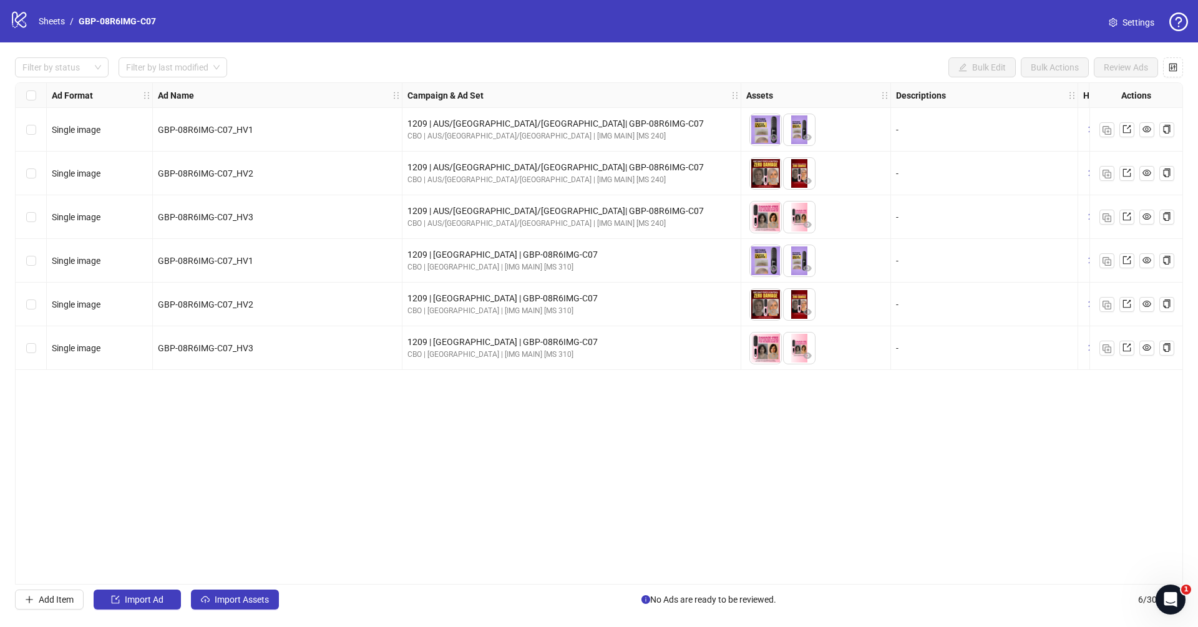
click at [512, 454] on div "Ad Format Ad Name Campaign & Ad Set Assets Descriptions Headlines Primary Texts…" at bounding box center [599, 333] width 1168 height 502
click at [44, 20] on link "Sheets" at bounding box center [51, 21] width 31 height 14
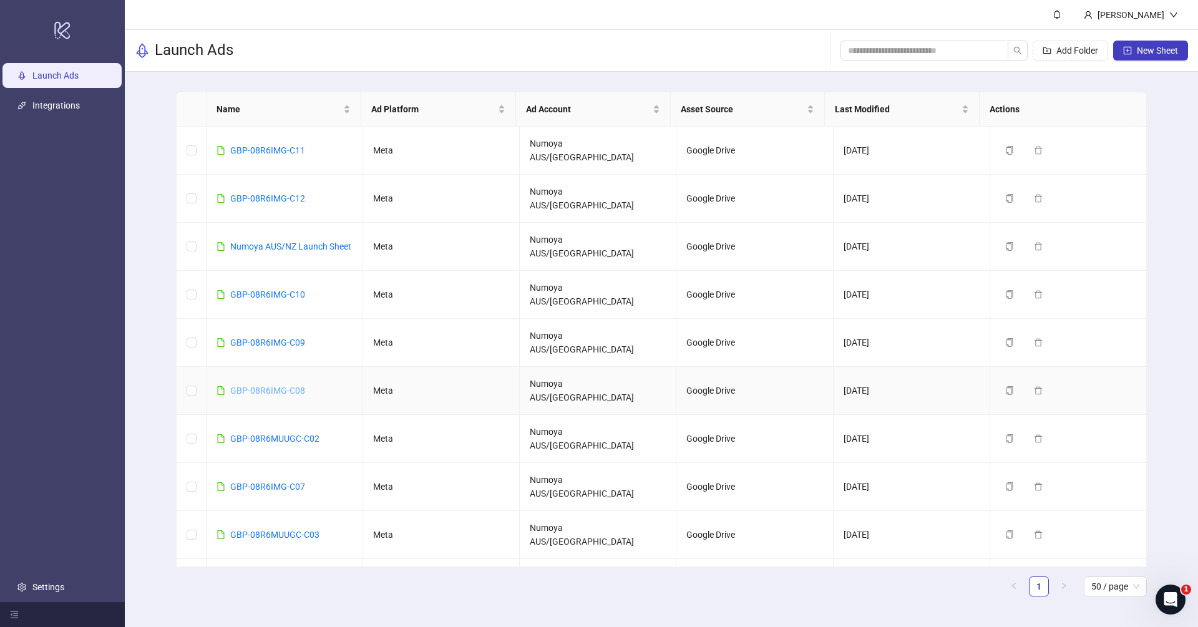
click at [288, 386] on link "GBP-08R6IMG-C08" at bounding box center [267, 391] width 75 height 10
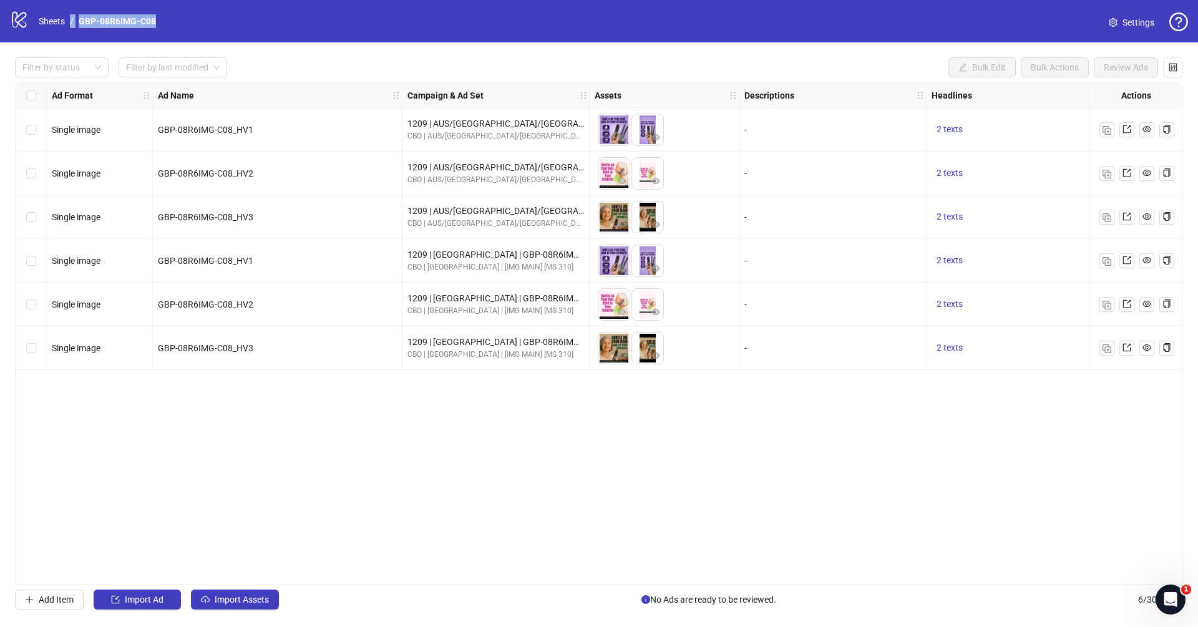
drag, startPoint x: 172, startPoint y: 19, endPoint x: 71, endPoint y: 19, distance: 100.5
click at [71, 19] on div "logo/logo-mobile Sheets / GBP-08R6IMG-C08 Settings" at bounding box center [599, 21] width 1178 height 22
copy ol "/ GBP-08R6IMG-C08"
click at [538, 434] on div "Ad Format Ad Name Campaign & Ad Set Assets Descriptions Headlines Primary Texts…" at bounding box center [599, 333] width 1168 height 502
click at [690, 578] on div "Ad Format Ad Name Campaign & Ad Set Assets Descriptions Headlines Primary Texts…" at bounding box center [599, 333] width 1168 height 502
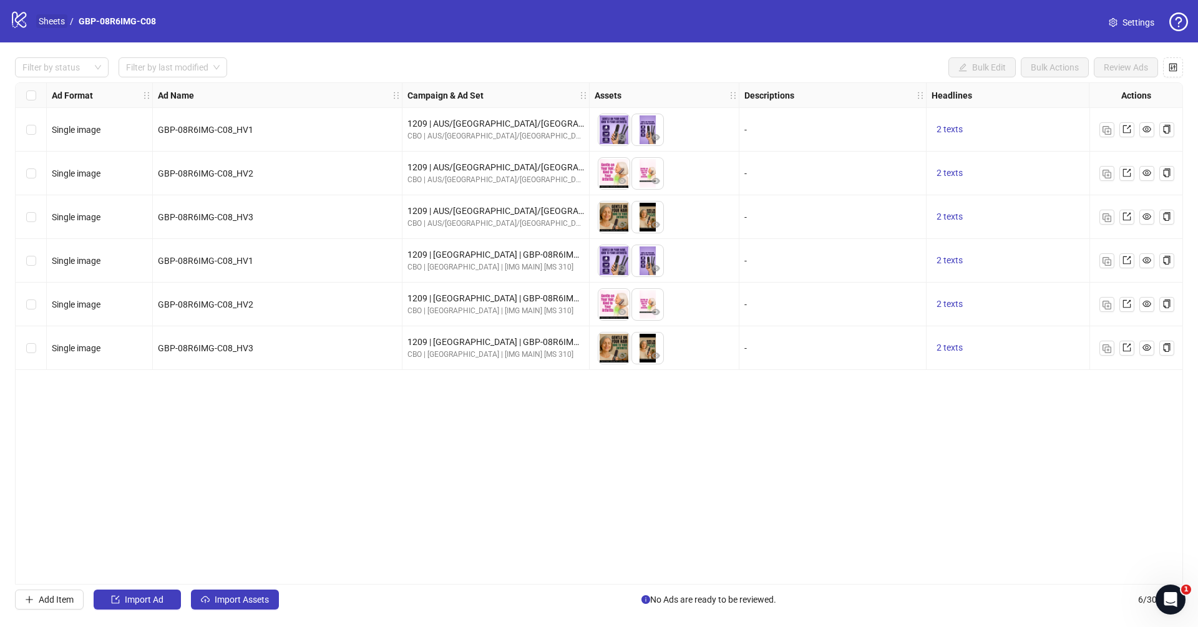
click at [59, 21] on link "Sheets" at bounding box center [51, 21] width 31 height 14
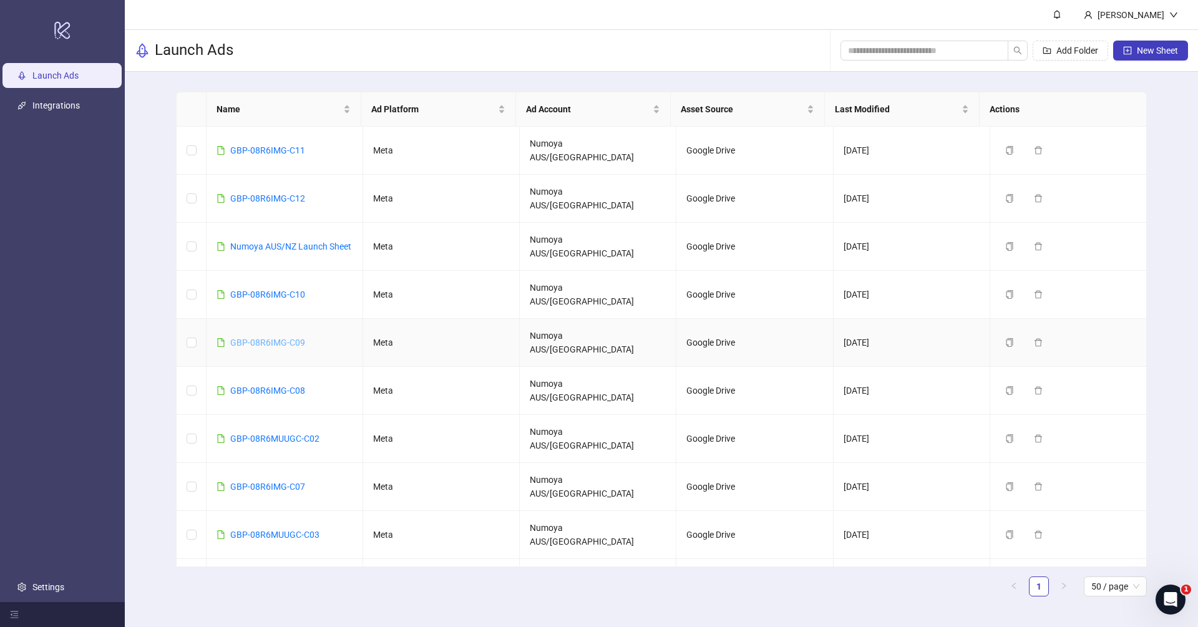
click at [292, 338] on link "GBP-08R6IMG-C09" at bounding box center [267, 343] width 75 height 10
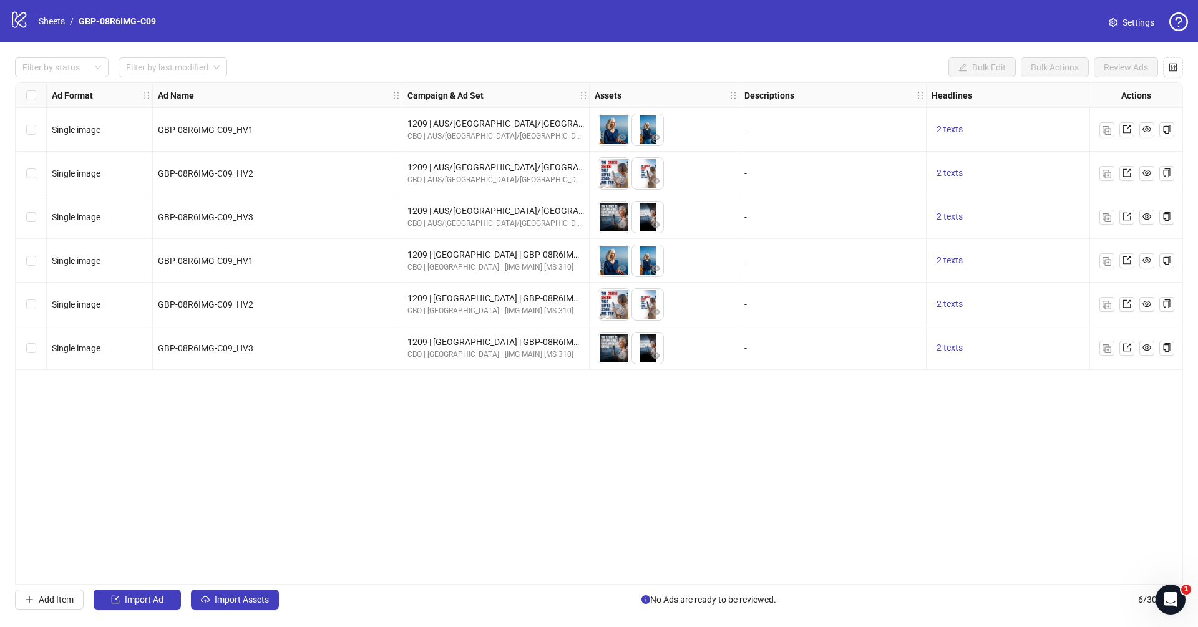
click at [175, 22] on div "logo/logo-mobile Sheets / GBP-08R6IMG-C09 Settings" at bounding box center [599, 21] width 1178 height 22
drag, startPoint x: 97, startPoint y: 19, endPoint x: 79, endPoint y: 19, distance: 18.1
click at [79, 19] on div "logo/logo-mobile Sheets / GBP-08R6IMG-C09 Settings" at bounding box center [599, 21] width 1178 height 22
copy link "GBP-08R6IMG-C09"
click at [687, 587] on div "Filter by status Filter by last modified Bulk Edit Bulk Actions Review Ads Ad F…" at bounding box center [599, 333] width 1198 height 582
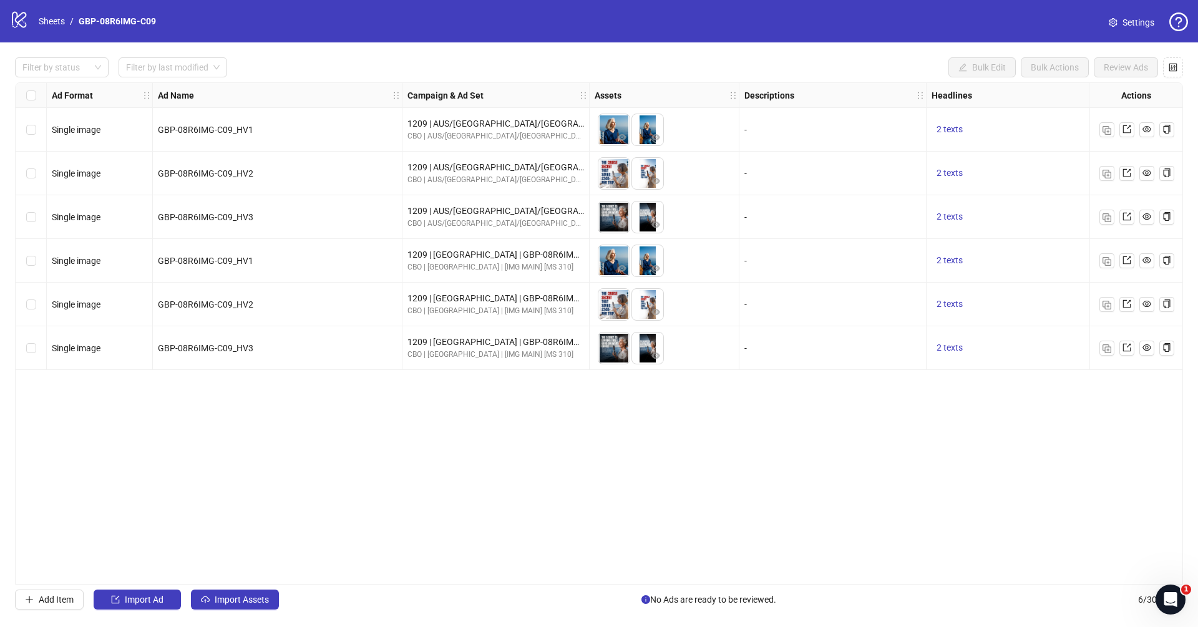
click at [687, 458] on div "Ad Format Ad Name Campaign & Ad Set Assets Descriptions Headlines Primary Texts…" at bounding box center [599, 333] width 1168 height 502
click at [624, 575] on div "Ad Format Ad Name Campaign & Ad Set Assets Descriptions Headlines Primary Texts…" at bounding box center [599, 333] width 1168 height 502
click at [52, 19] on link "Sheets" at bounding box center [51, 21] width 31 height 14
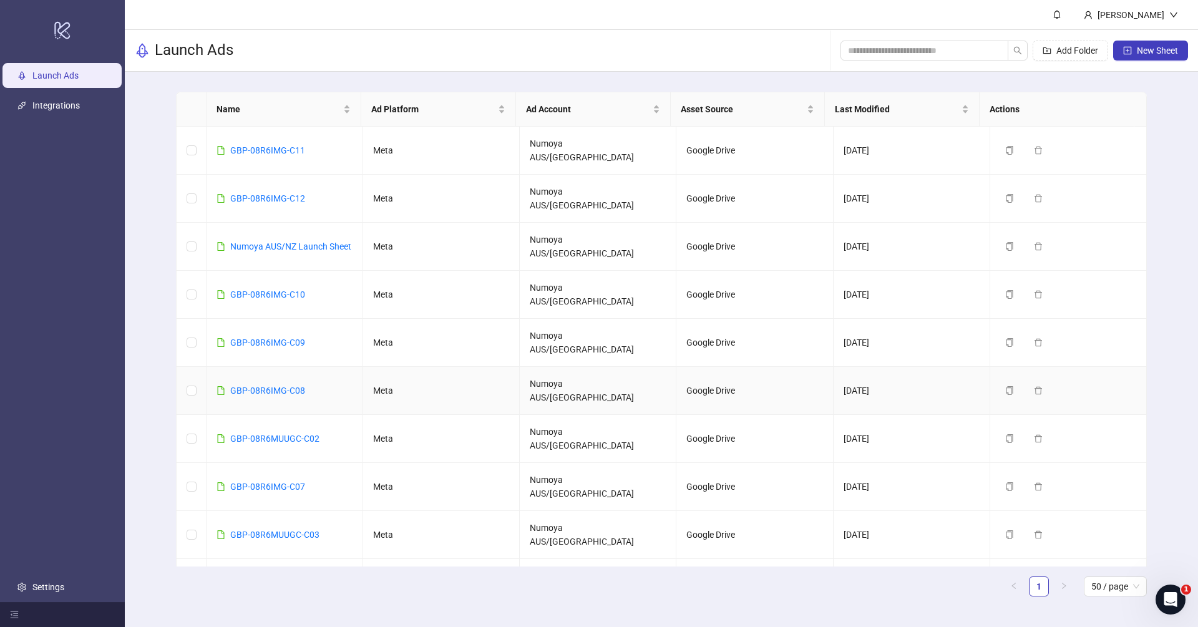
scroll to position [246, 0]
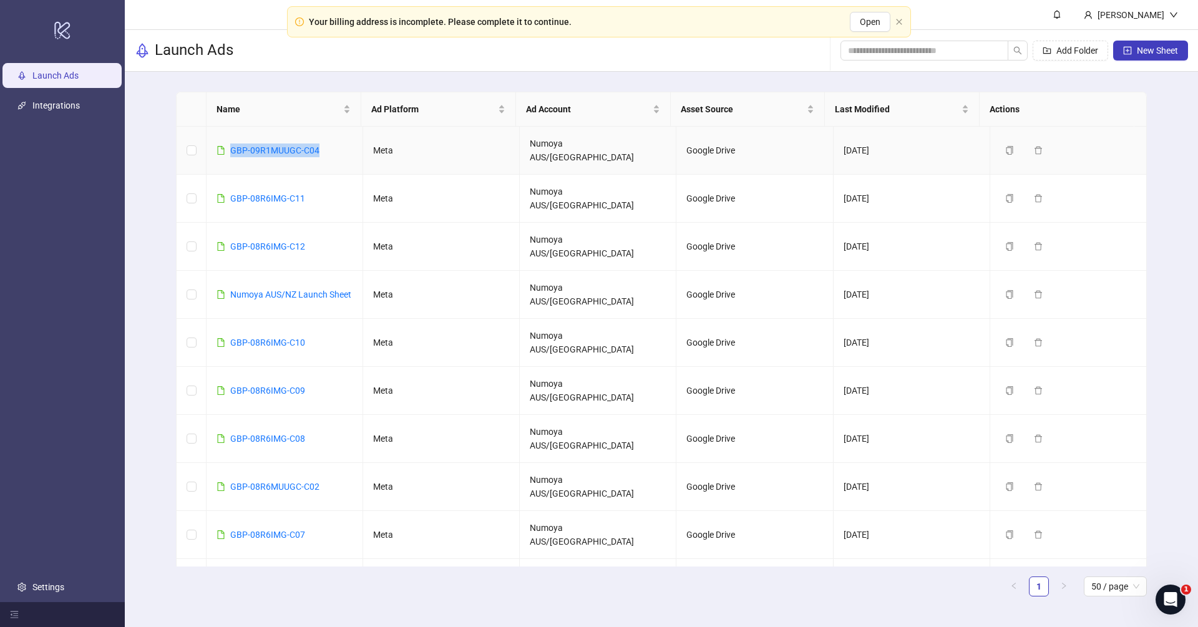
drag, startPoint x: 328, startPoint y: 141, endPoint x: 228, endPoint y: 143, distance: 99.9
click at [228, 143] on td "GBP-09R1MUUGC-C04" at bounding box center [285, 151] width 157 height 48
copy link "GBP-09R1MUUGC-C04"
